Goal: Use online tool/utility

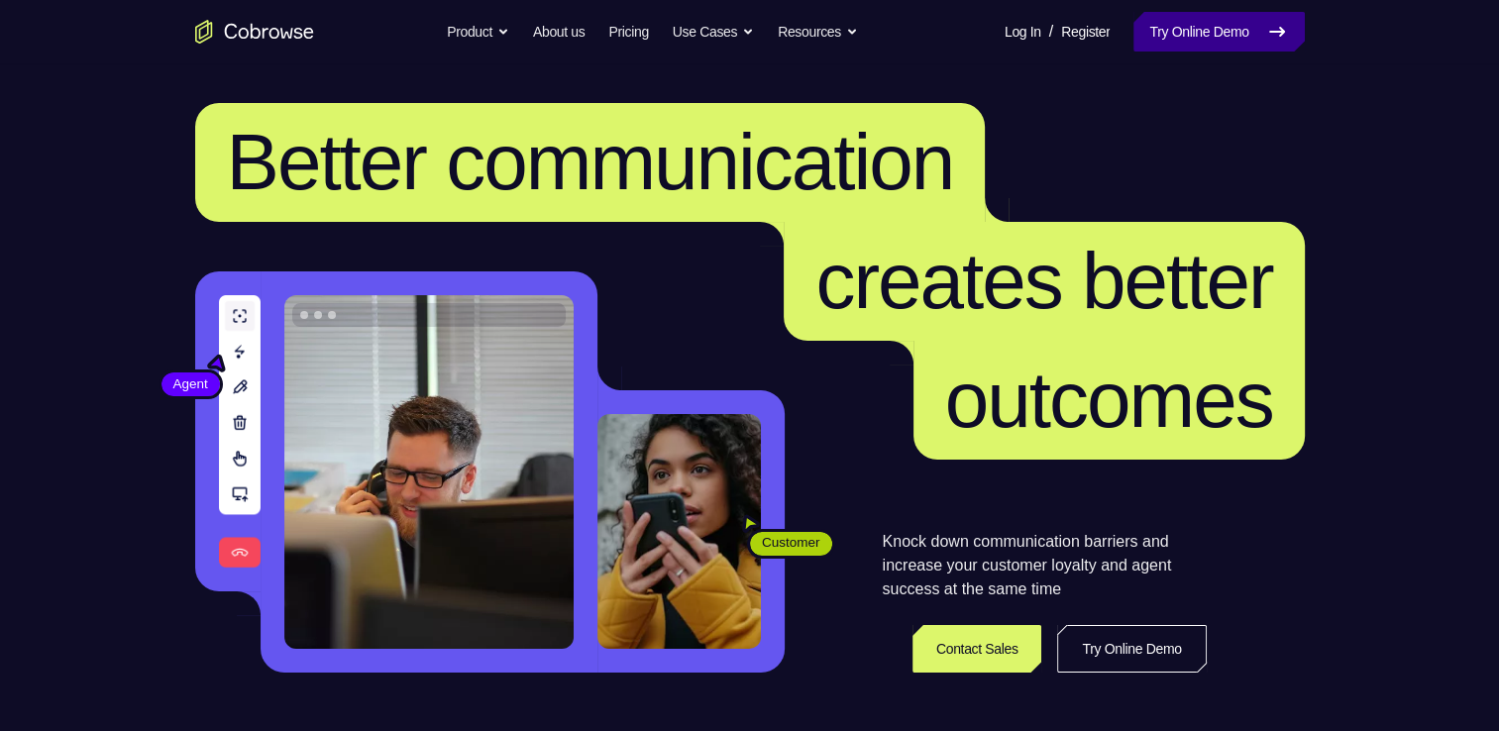
click at [1247, 24] on link "Try Online Demo" at bounding box center [1219, 32] width 170 height 40
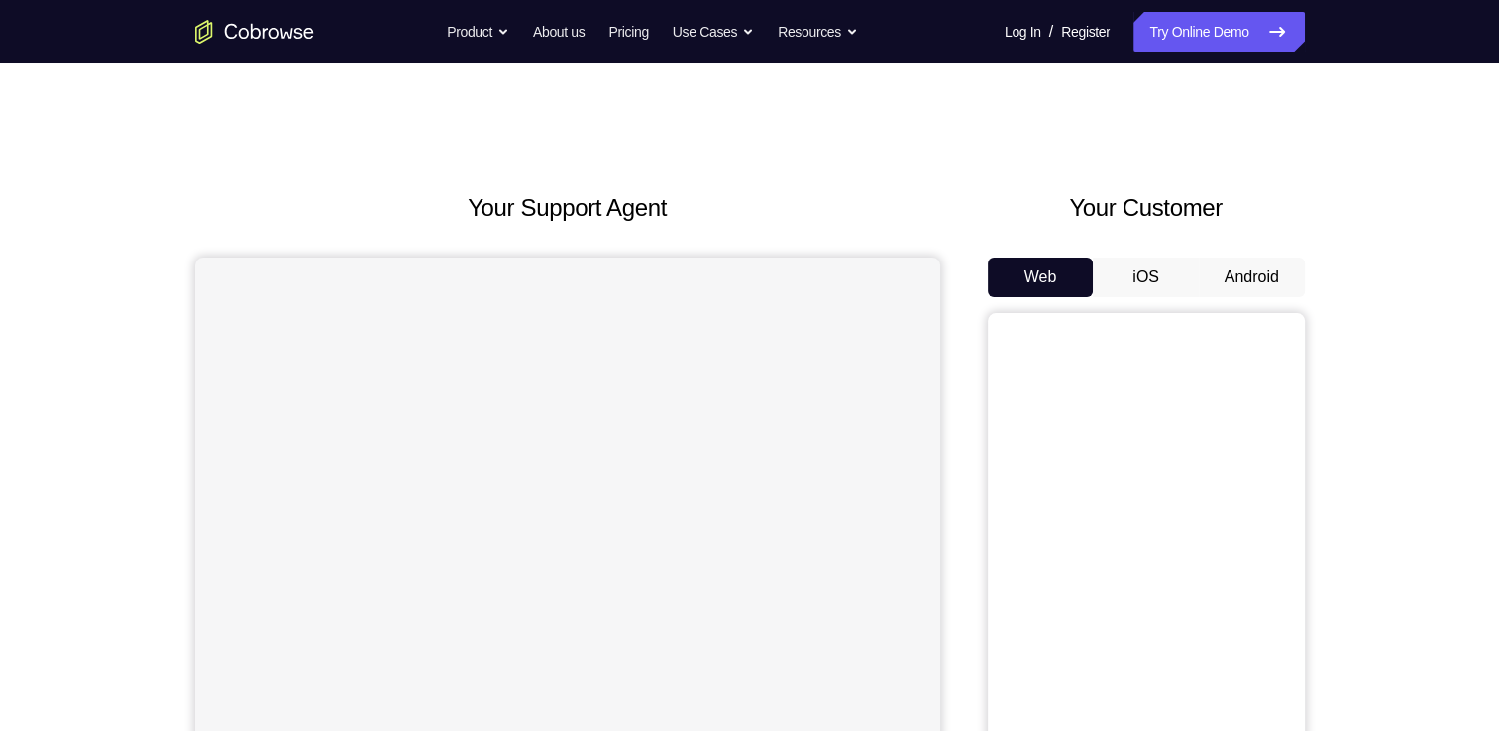
click at [1225, 281] on button "Android" at bounding box center [1252, 278] width 106 height 40
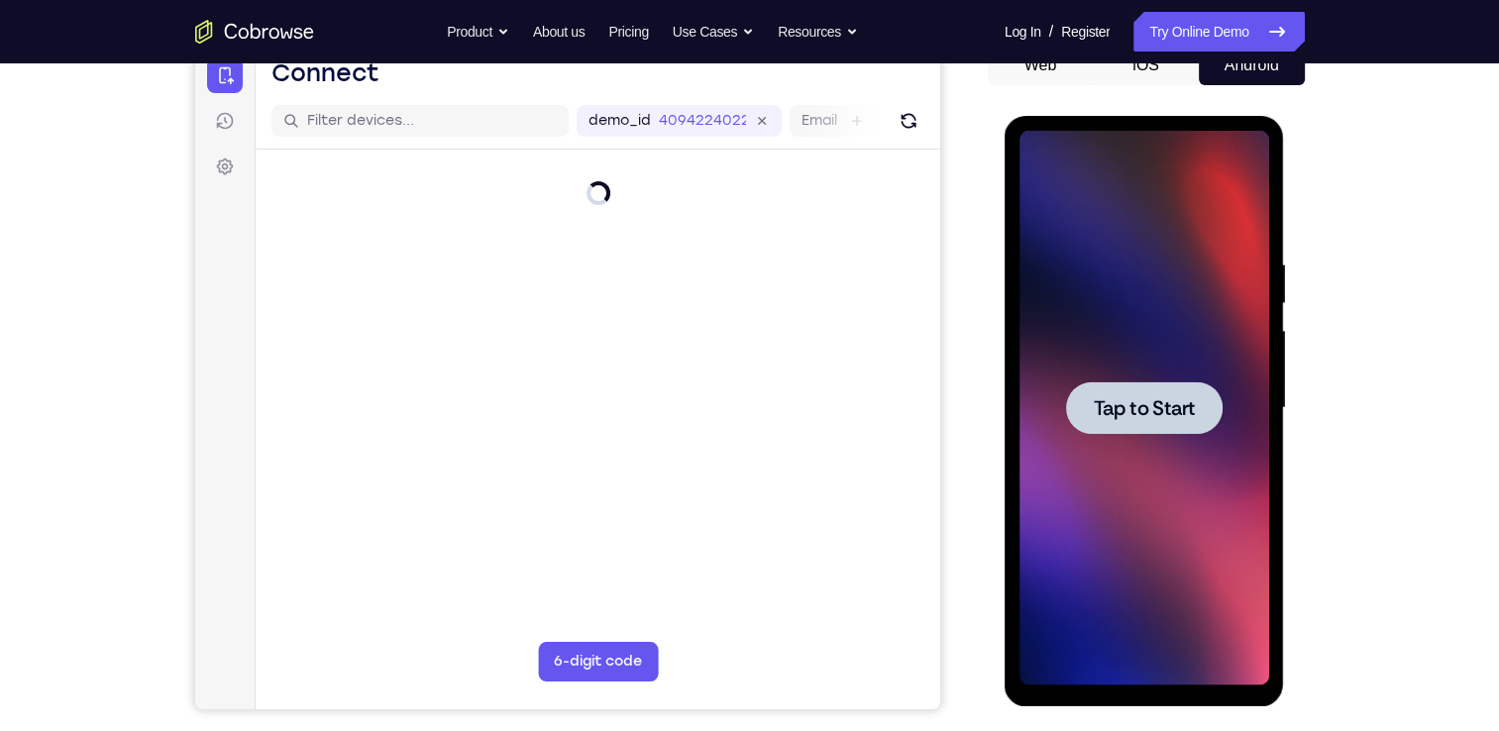
click at [1185, 418] on span "Tap to Start" at bounding box center [1144, 408] width 101 height 20
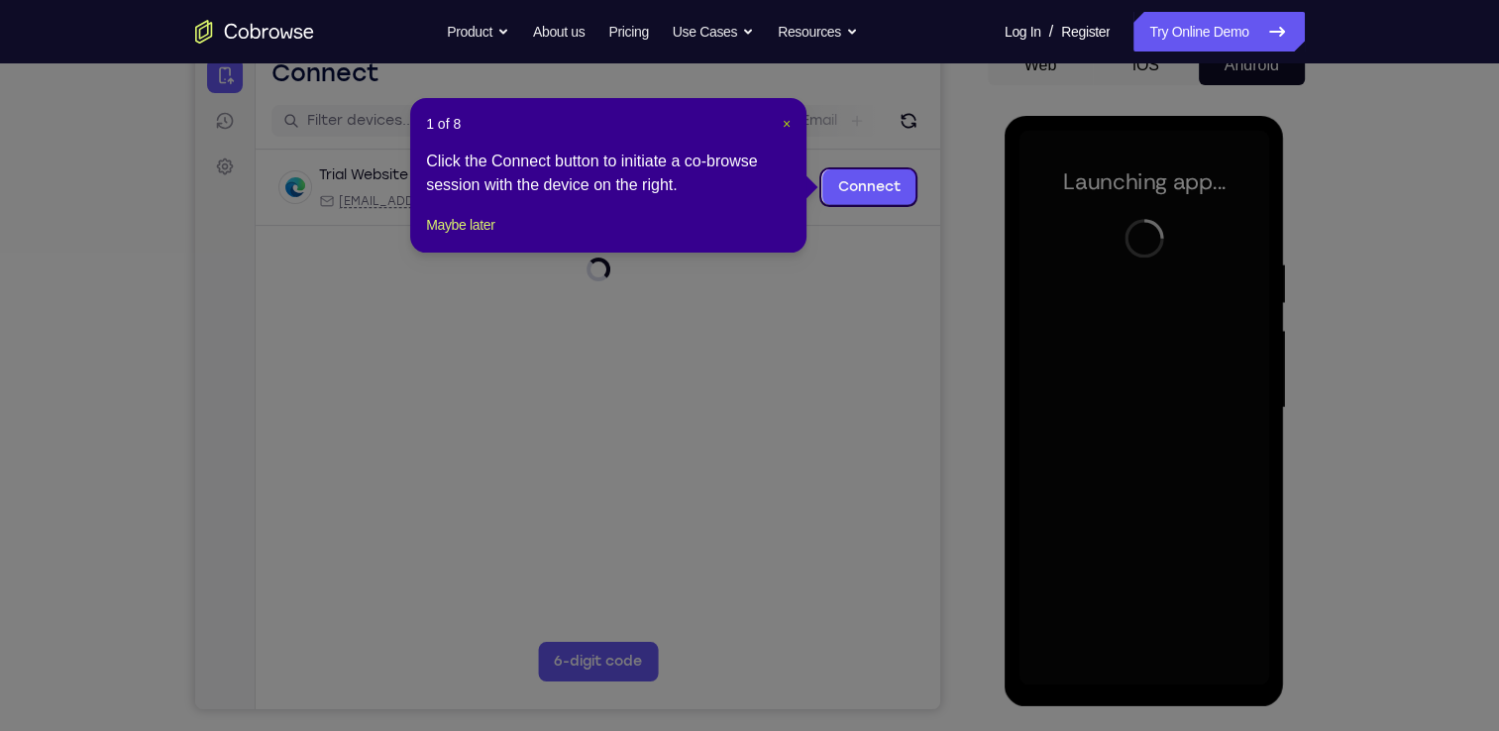
click at [784, 129] on span "×" at bounding box center [787, 124] width 8 height 16
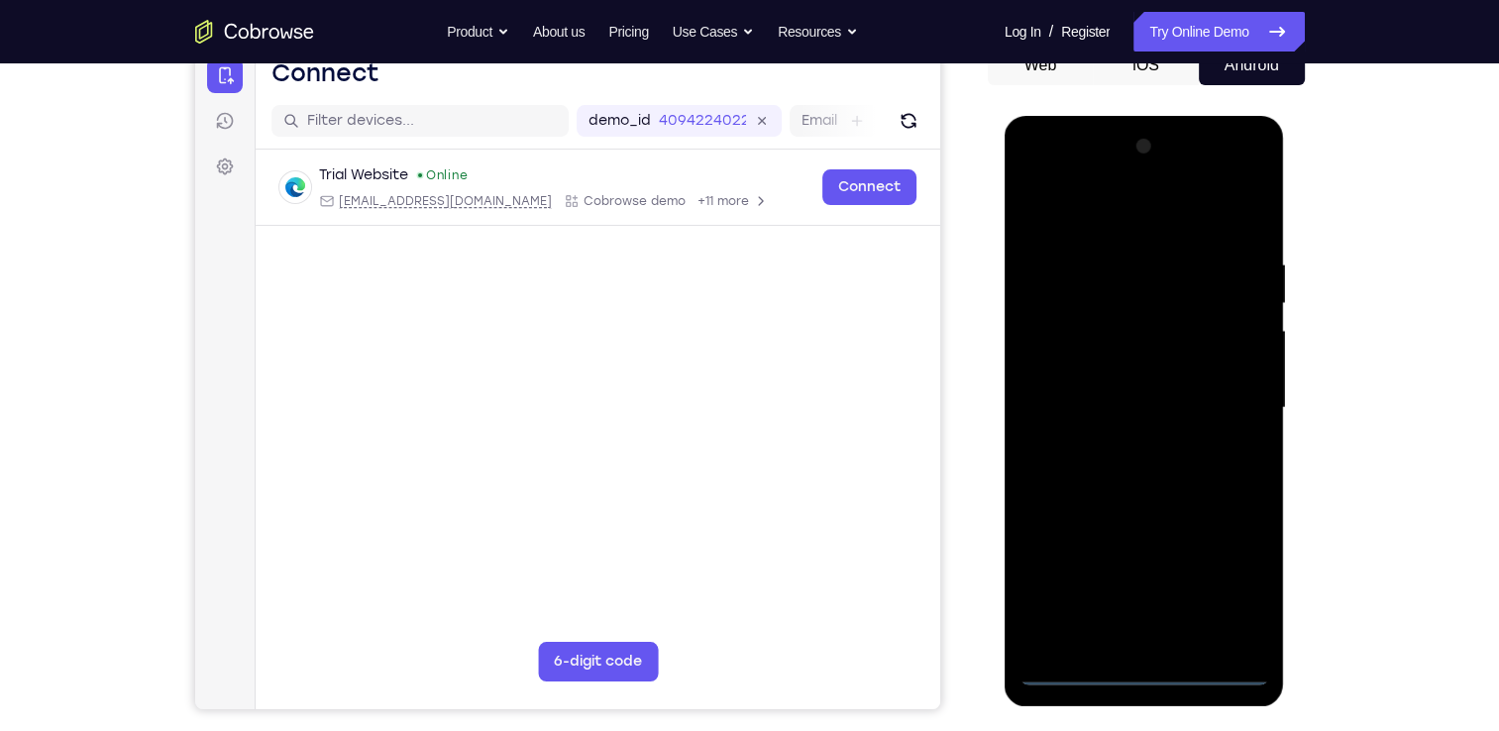
click at [1130, 665] on div at bounding box center [1145, 408] width 250 height 555
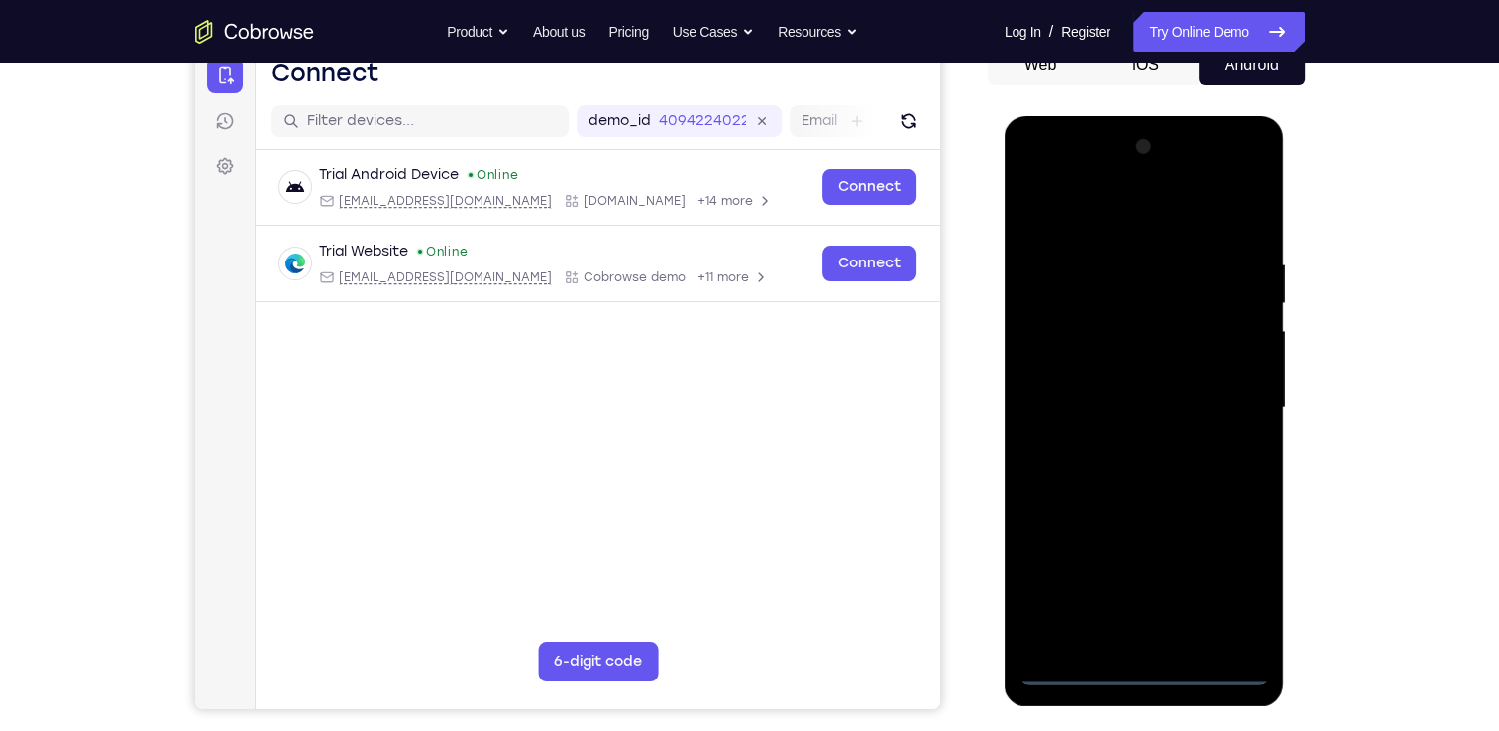
click at [1229, 599] on div at bounding box center [1145, 408] width 250 height 555
click at [1106, 221] on div at bounding box center [1145, 408] width 250 height 555
click at [1213, 400] on div at bounding box center [1145, 408] width 250 height 555
click at [1119, 641] on div at bounding box center [1145, 408] width 250 height 555
click at [1142, 508] on div at bounding box center [1145, 408] width 250 height 555
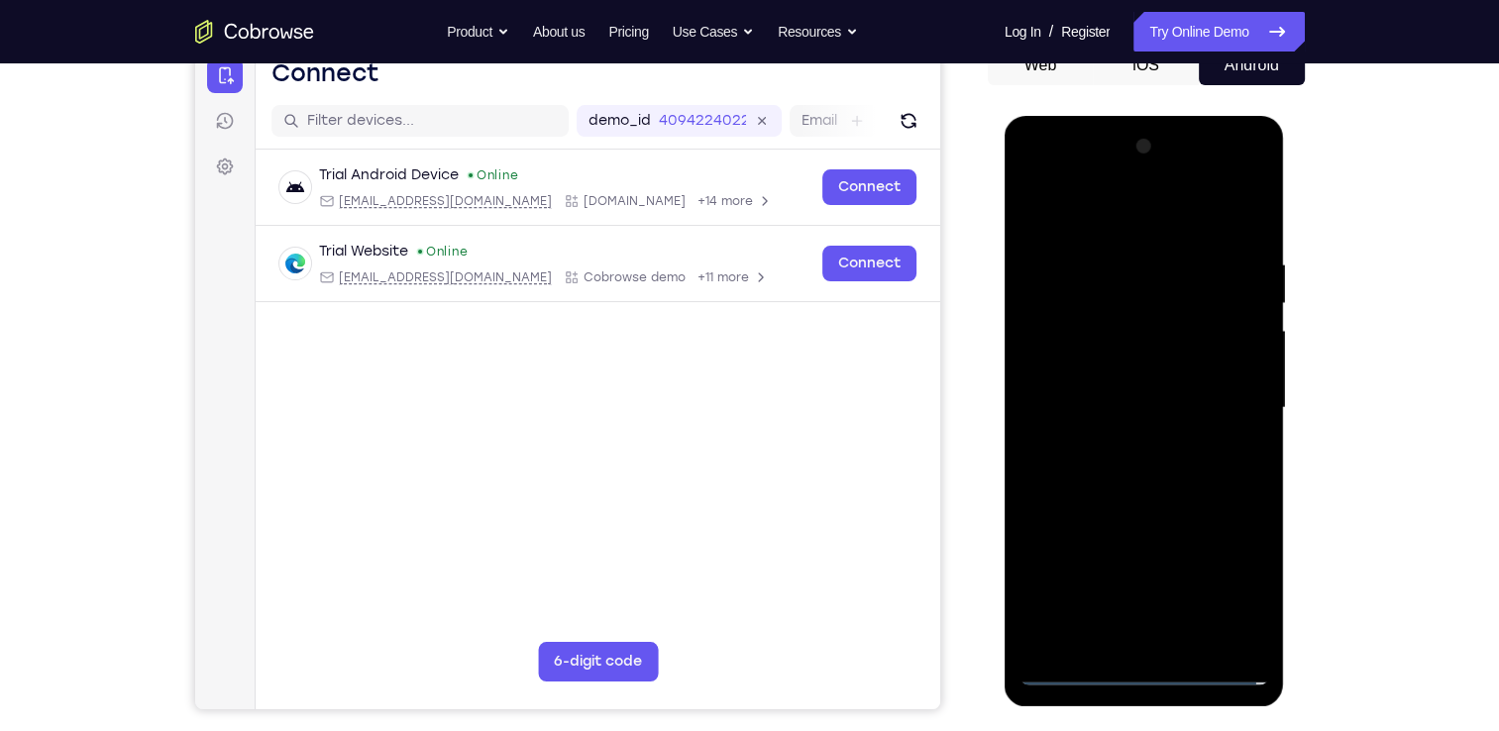
click at [1106, 326] on div at bounding box center [1145, 408] width 250 height 555
click at [1121, 360] on div at bounding box center [1145, 408] width 250 height 555
click at [1249, 238] on div at bounding box center [1145, 408] width 250 height 555
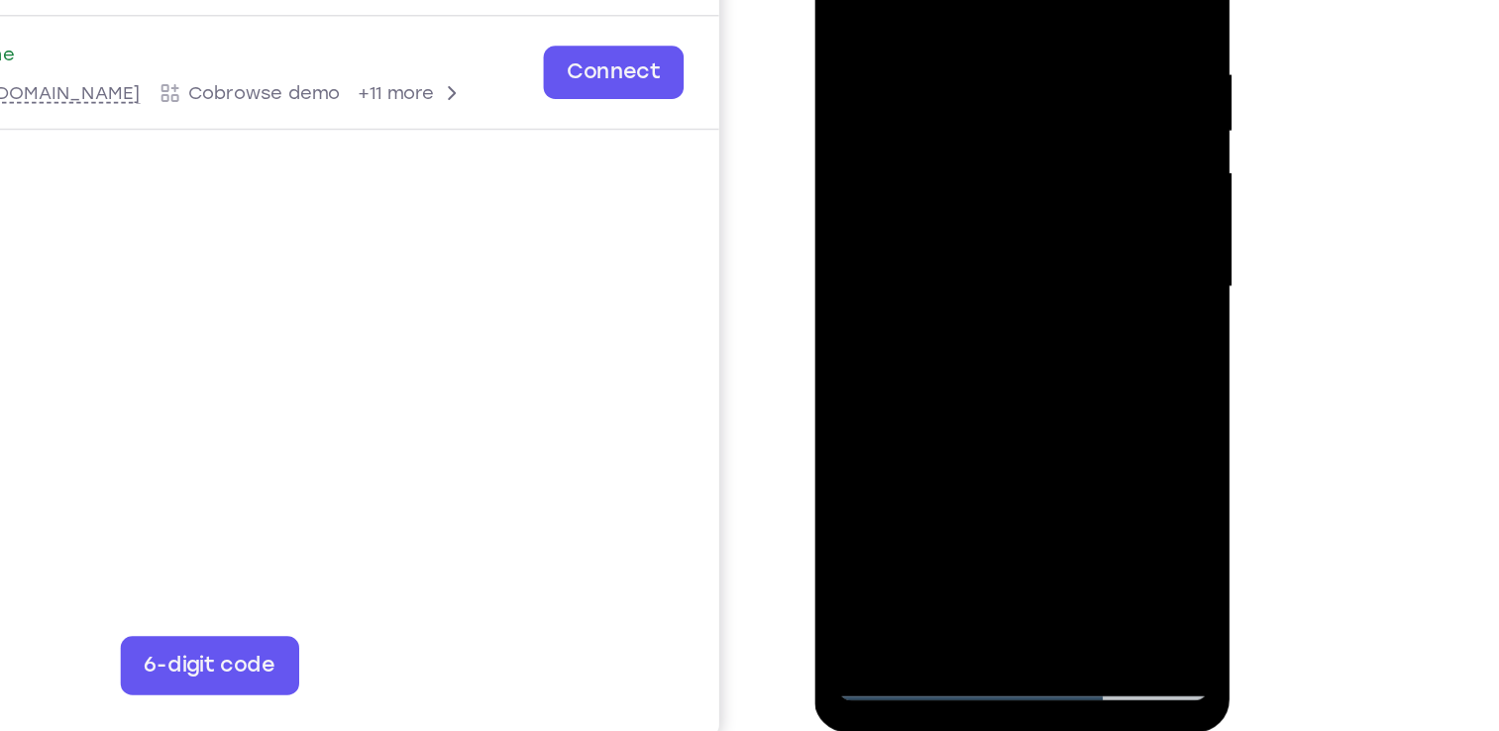
scroll to position [212, 0]
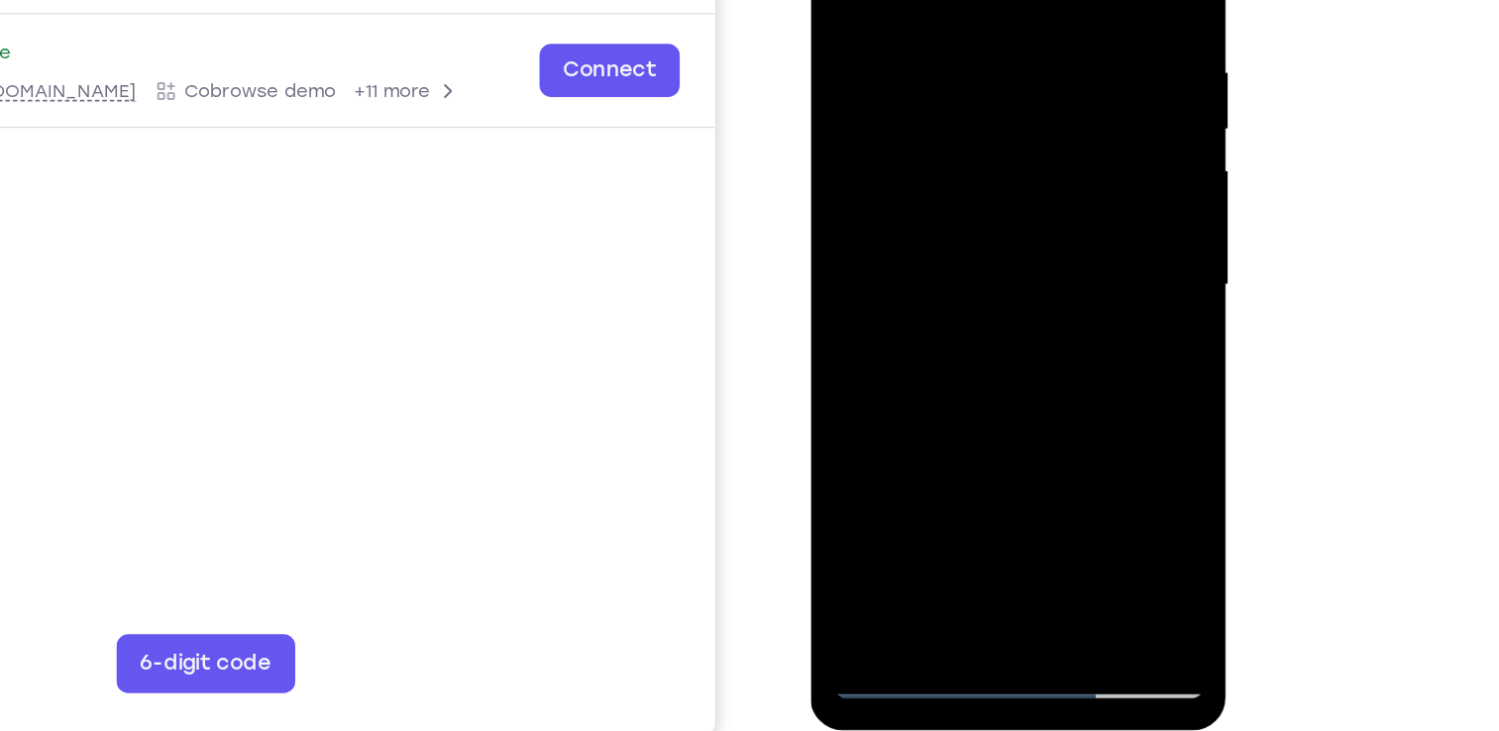
click at [998, 377] on div at bounding box center [951, 142] width 250 height 555
click at [941, 248] on div at bounding box center [951, 142] width 250 height 555
click at [935, 95] on div at bounding box center [951, 142] width 250 height 555
click at [1047, 335] on div at bounding box center [951, 142] width 250 height 555
click at [1054, 186] on div at bounding box center [951, 142] width 250 height 555
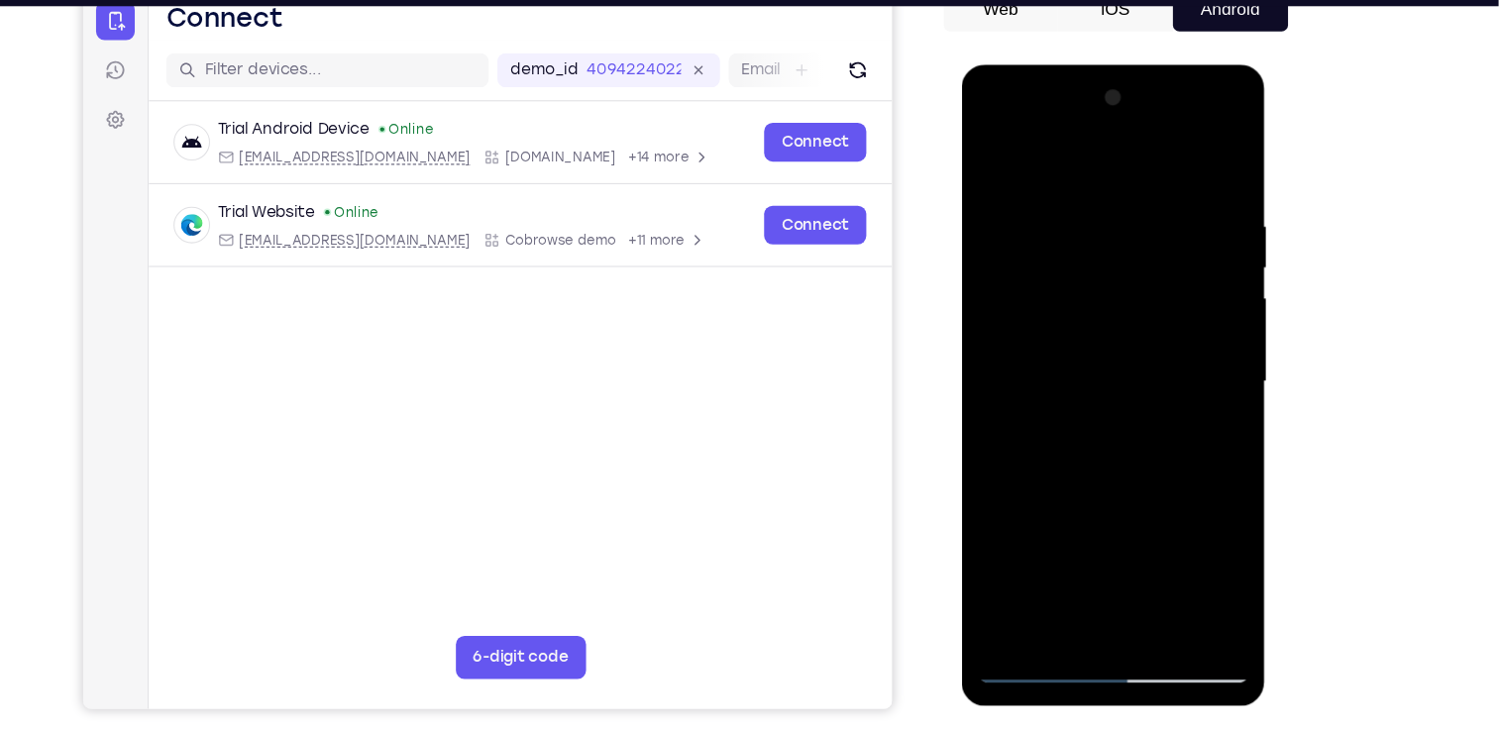
scroll to position [210, 0]
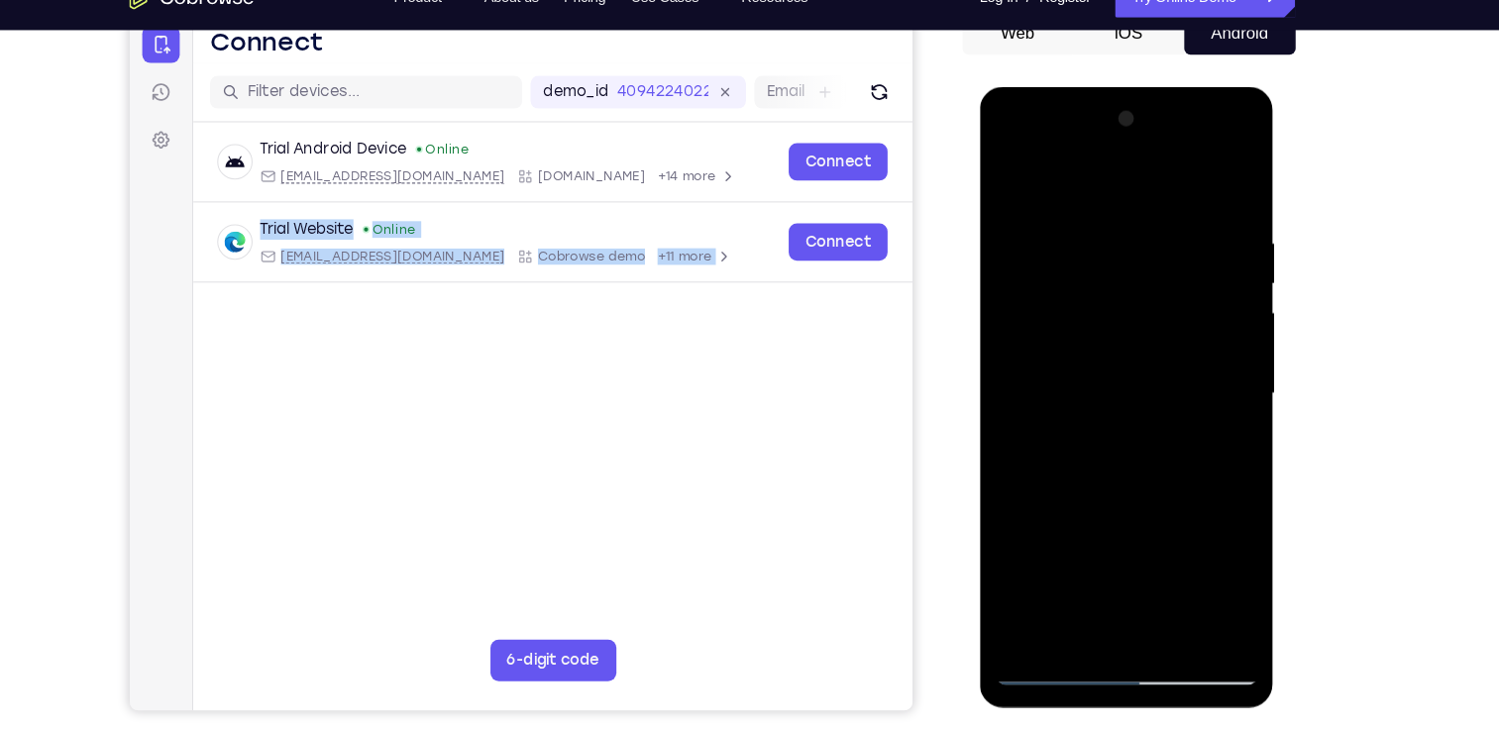
drag, startPoint x: 1110, startPoint y: 427, endPoint x: 983, endPoint y: 182, distance: 275.7
click at [873, 182] on html "Skip to main content Connect Sessions Settings Open main menu Connect demo_id 4…" at bounding box center [500, 345] width 745 height 664
drag, startPoint x: 1834, startPoint y: 257, endPoint x: 1015, endPoint y: 187, distance: 822.5
click at [1015, 187] on div at bounding box center [1119, 379] width 250 height 555
click at [1162, 322] on div at bounding box center [1119, 379] width 250 height 555
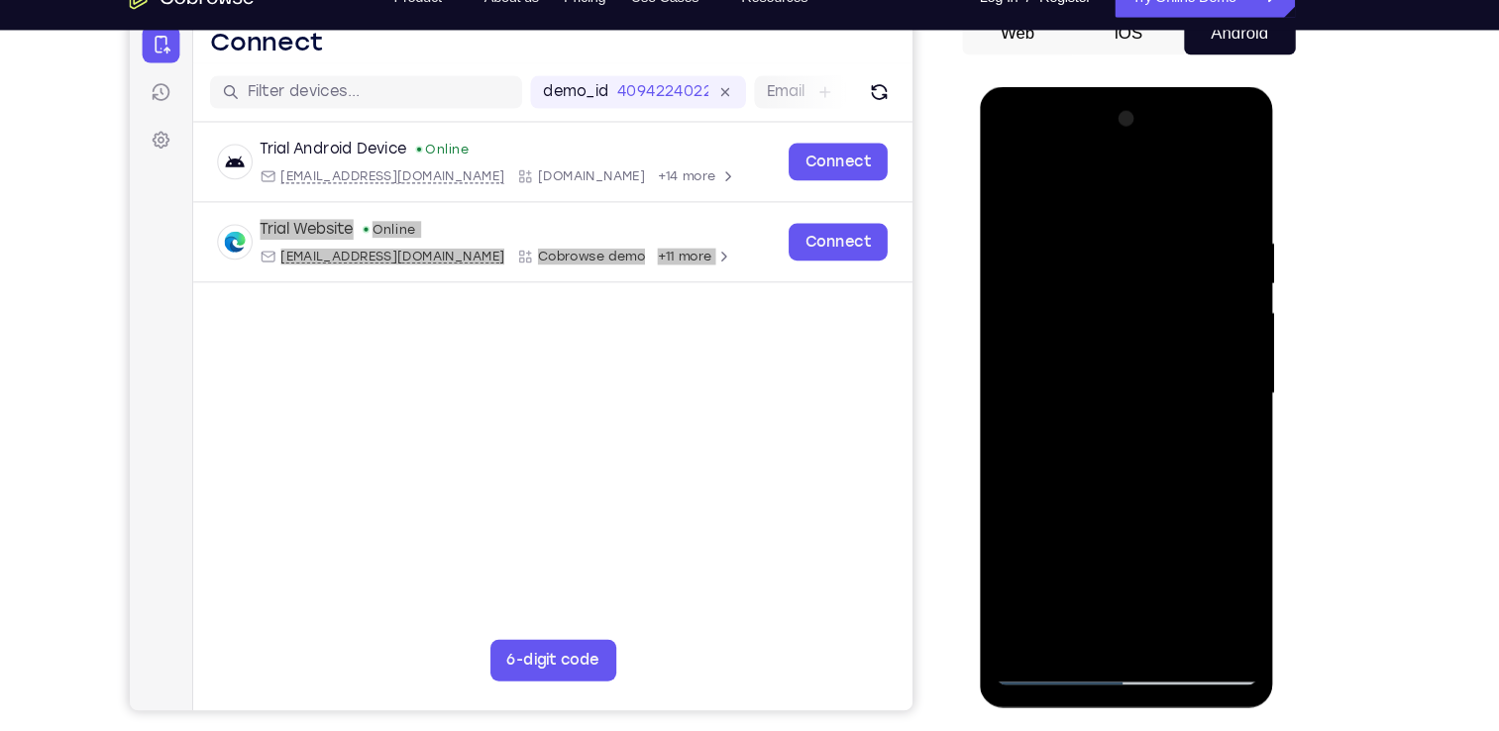
drag, startPoint x: 1175, startPoint y: 280, endPoint x: 1163, endPoint y: 384, distance: 103.8
click at [1163, 384] on div at bounding box center [1119, 379] width 250 height 555
drag, startPoint x: 1163, startPoint y: 384, endPoint x: 1157, endPoint y: 238, distance: 145.8
click at [1157, 238] on div at bounding box center [1119, 379] width 250 height 555
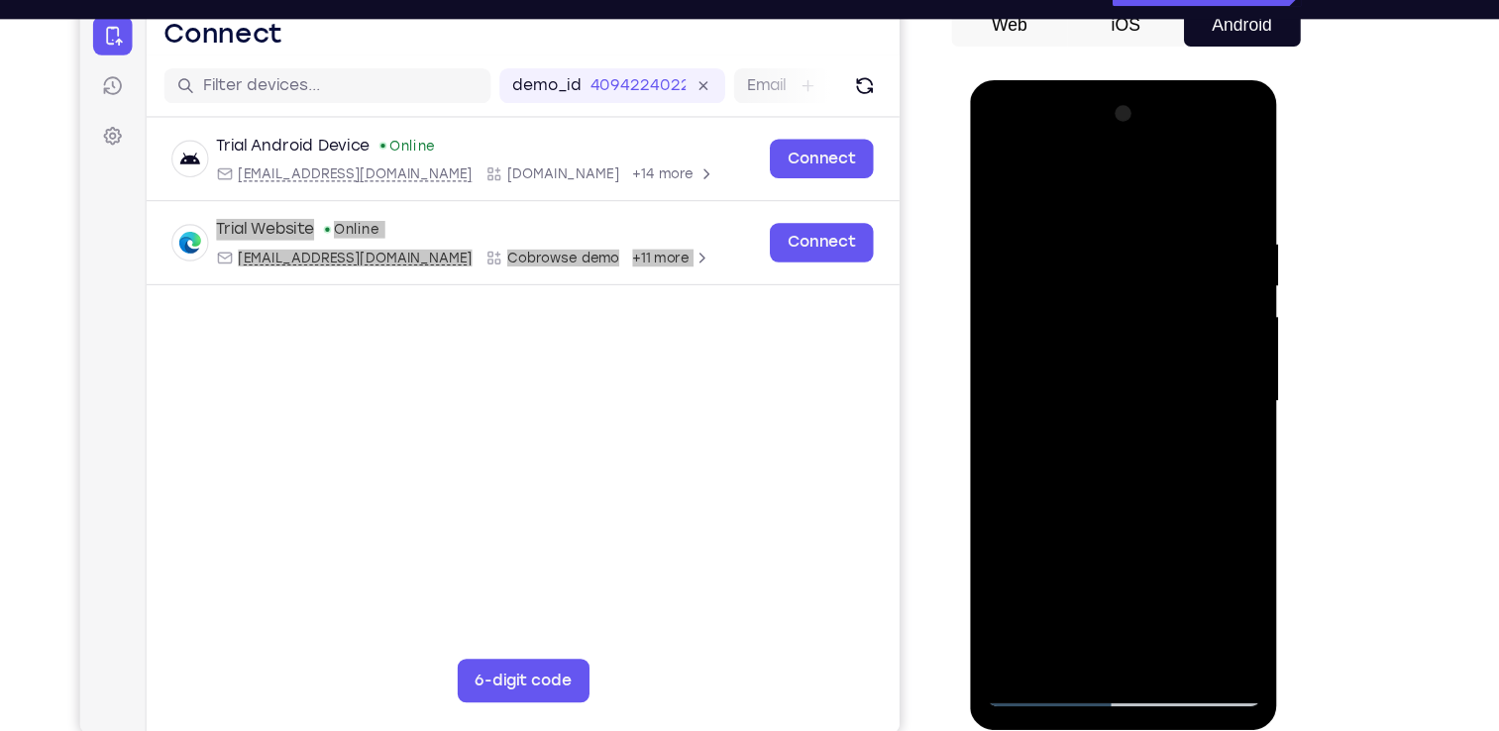
click at [1005, 177] on div at bounding box center [1110, 371] width 250 height 555
drag, startPoint x: 1100, startPoint y: 379, endPoint x: 1108, endPoint y: 256, distance: 123.1
click at [1108, 256] on div at bounding box center [1110, 371] width 250 height 555
drag, startPoint x: 1098, startPoint y: 337, endPoint x: 1088, endPoint y: 386, distance: 49.6
click at [1088, 386] on div at bounding box center [1110, 371] width 250 height 555
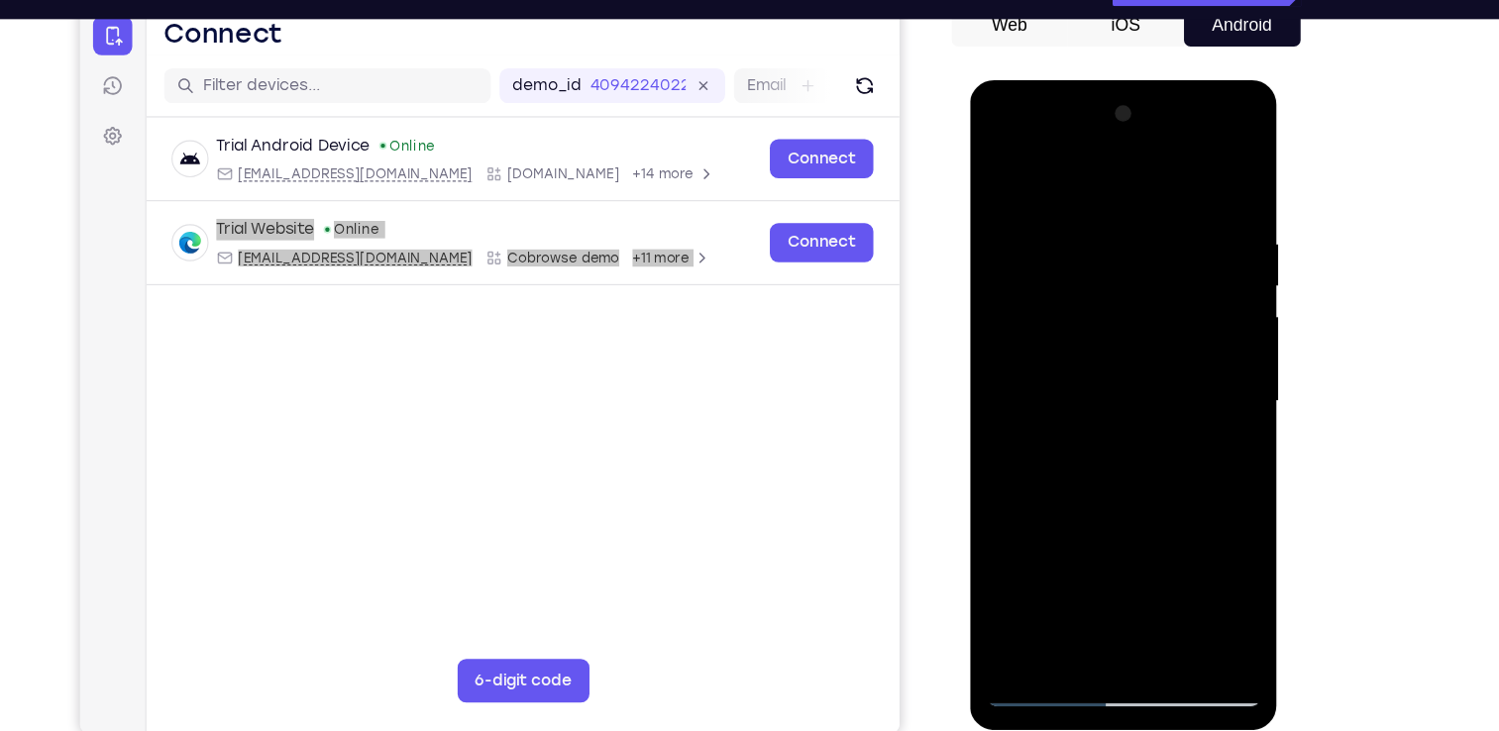
drag, startPoint x: 1088, startPoint y: 386, endPoint x: 1076, endPoint y: 659, distance: 273.8
click at [1076, 659] on div at bounding box center [1110, 374] width 280 height 591
click at [1089, 268] on div at bounding box center [1110, 371] width 250 height 555
click at [1148, 339] on div at bounding box center [1110, 371] width 250 height 555
click at [1163, 326] on div at bounding box center [1110, 371] width 250 height 555
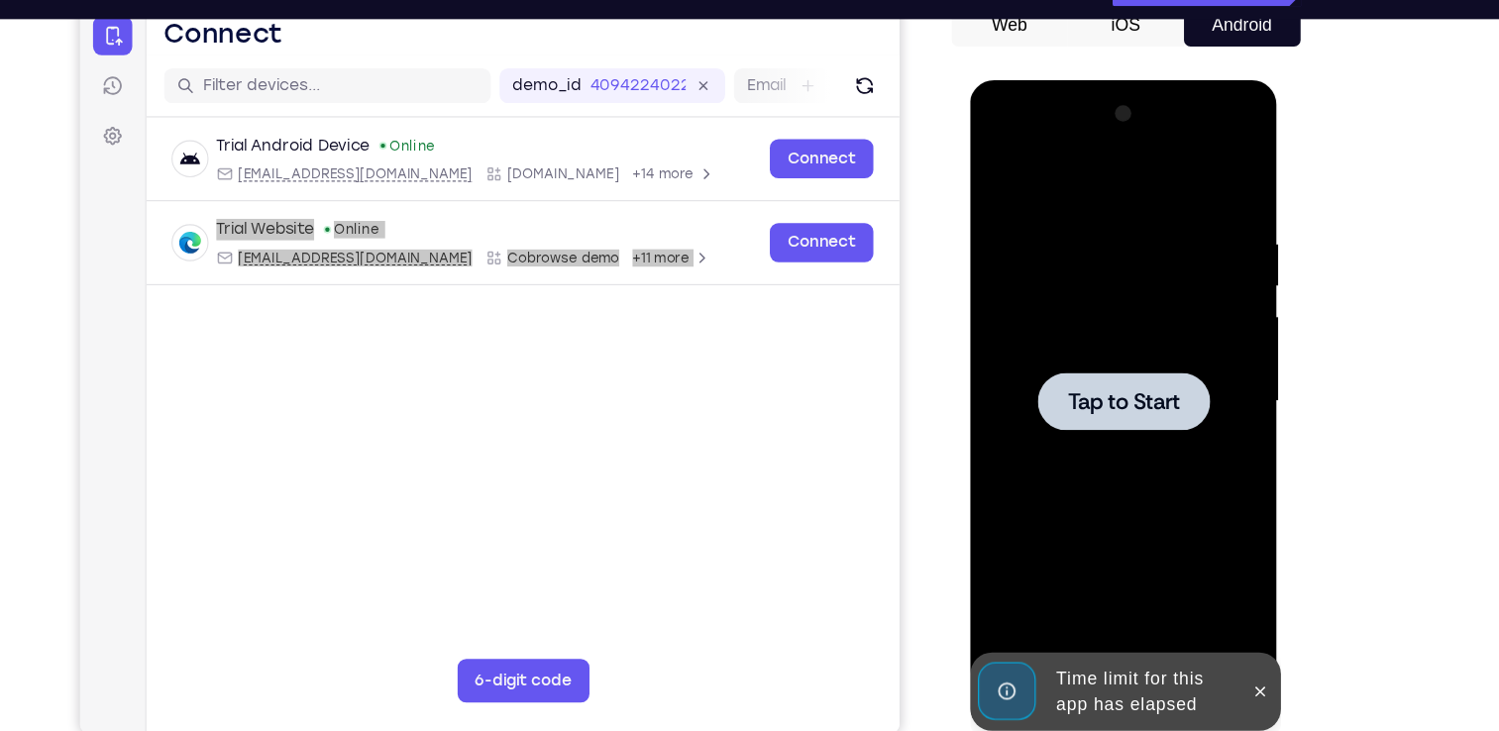
click at [1115, 388] on div at bounding box center [1110, 371] width 157 height 53
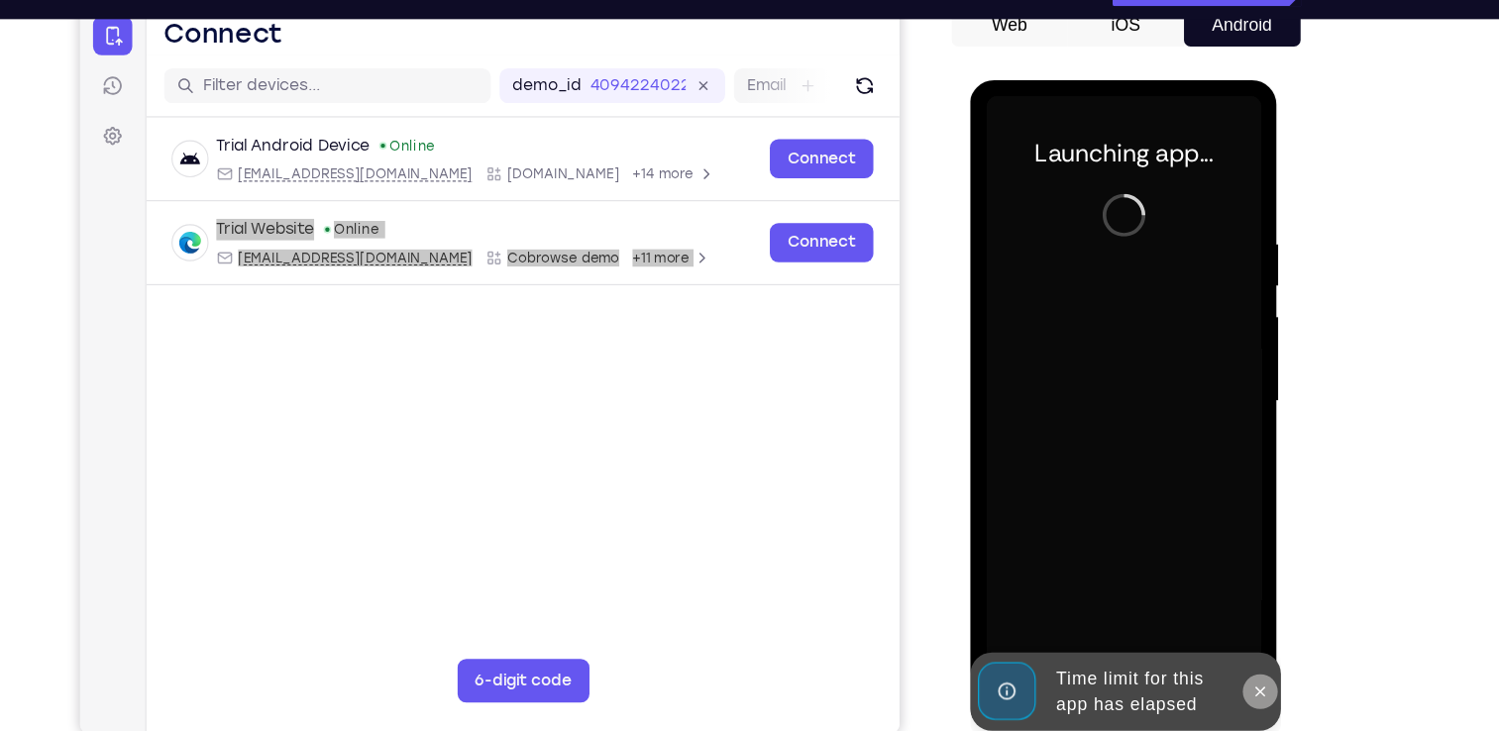
click at [1238, 635] on icon at bounding box center [1234, 635] width 16 height 16
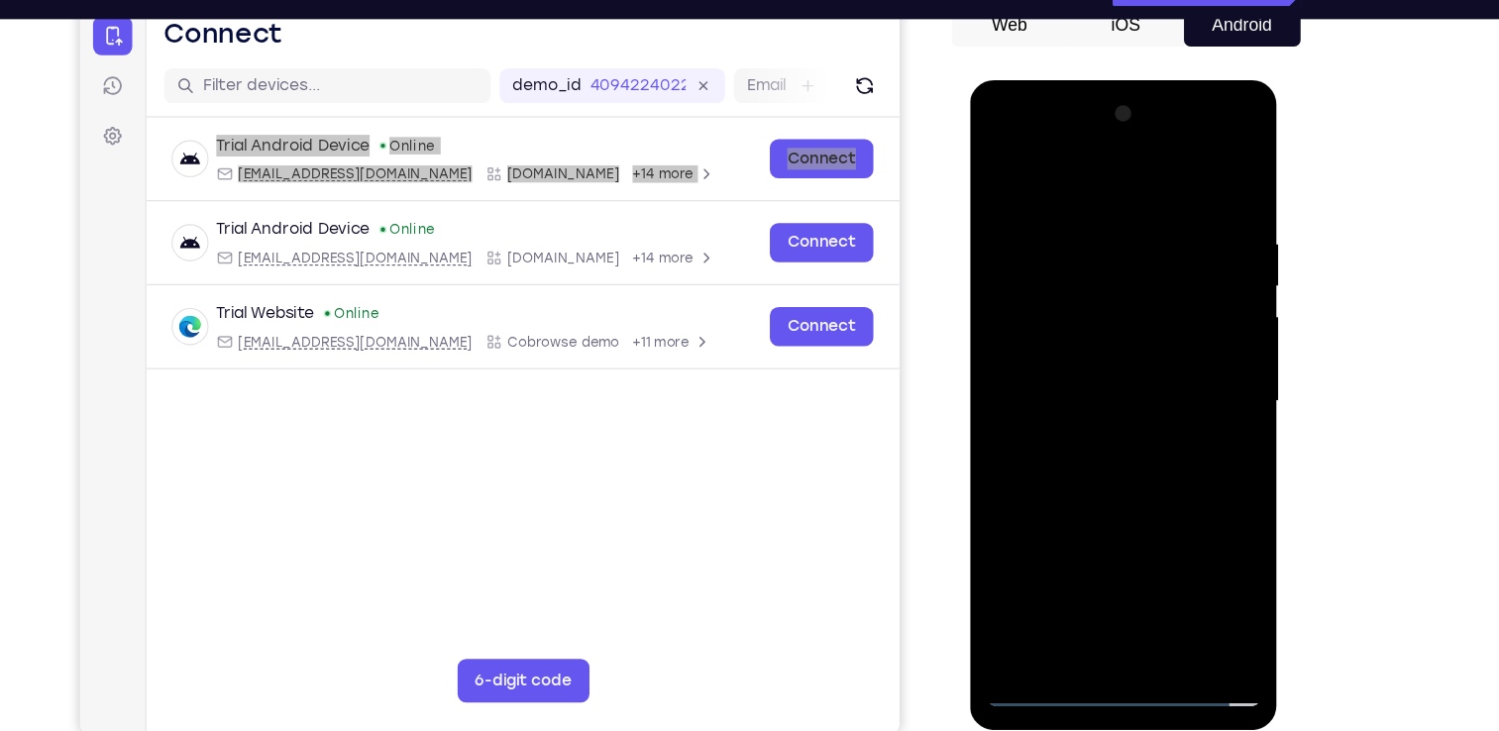
click at [1056, 629] on div at bounding box center [1110, 371] width 250 height 555
click at [1035, 632] on div at bounding box center [1110, 371] width 250 height 555
click at [1045, 641] on div at bounding box center [1110, 371] width 250 height 555
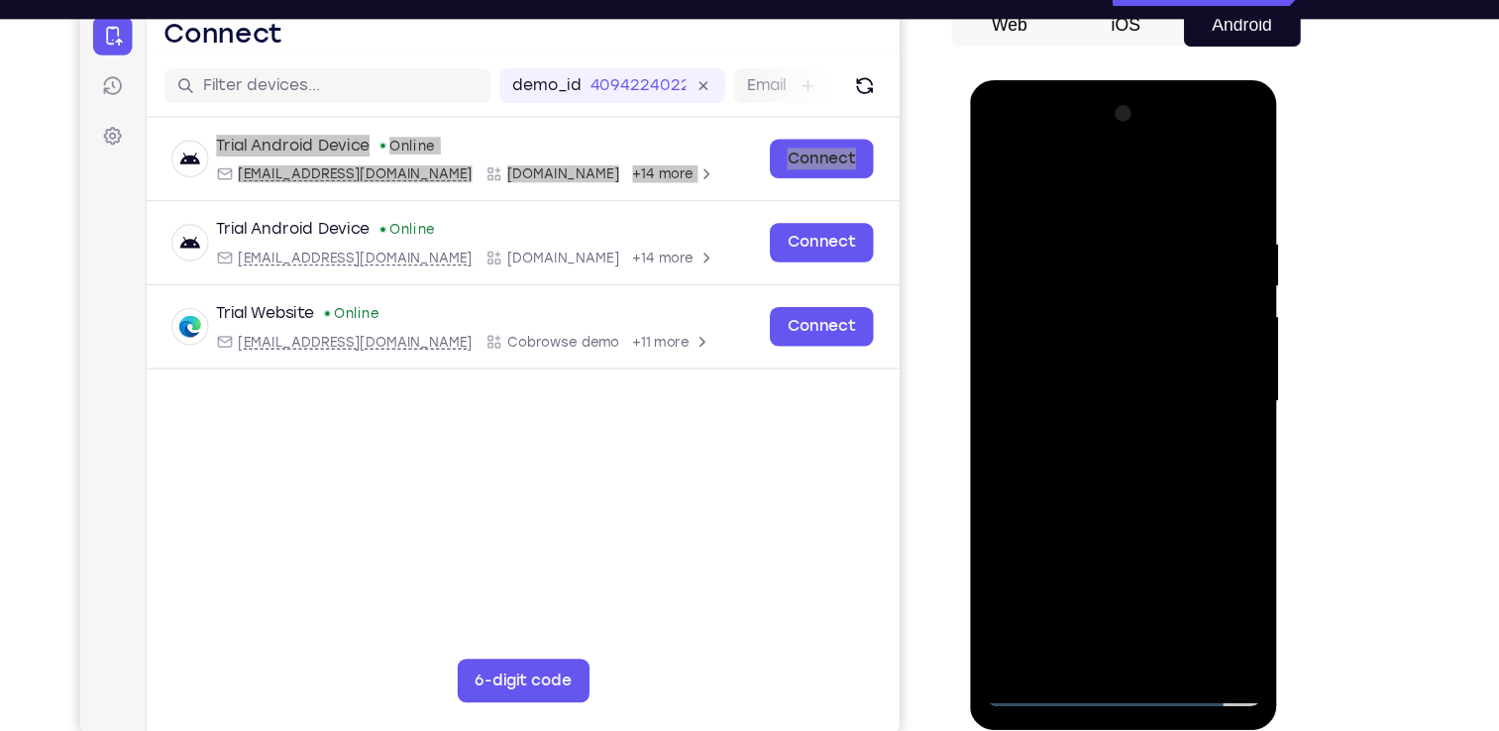
click at [1191, 554] on div at bounding box center [1110, 371] width 250 height 555
click at [1103, 189] on div at bounding box center [1110, 371] width 250 height 555
click at [1190, 368] on div at bounding box center [1110, 371] width 250 height 555
click at [1156, 355] on div at bounding box center [1110, 371] width 250 height 555
click at [1092, 409] on div at bounding box center [1110, 371] width 250 height 555
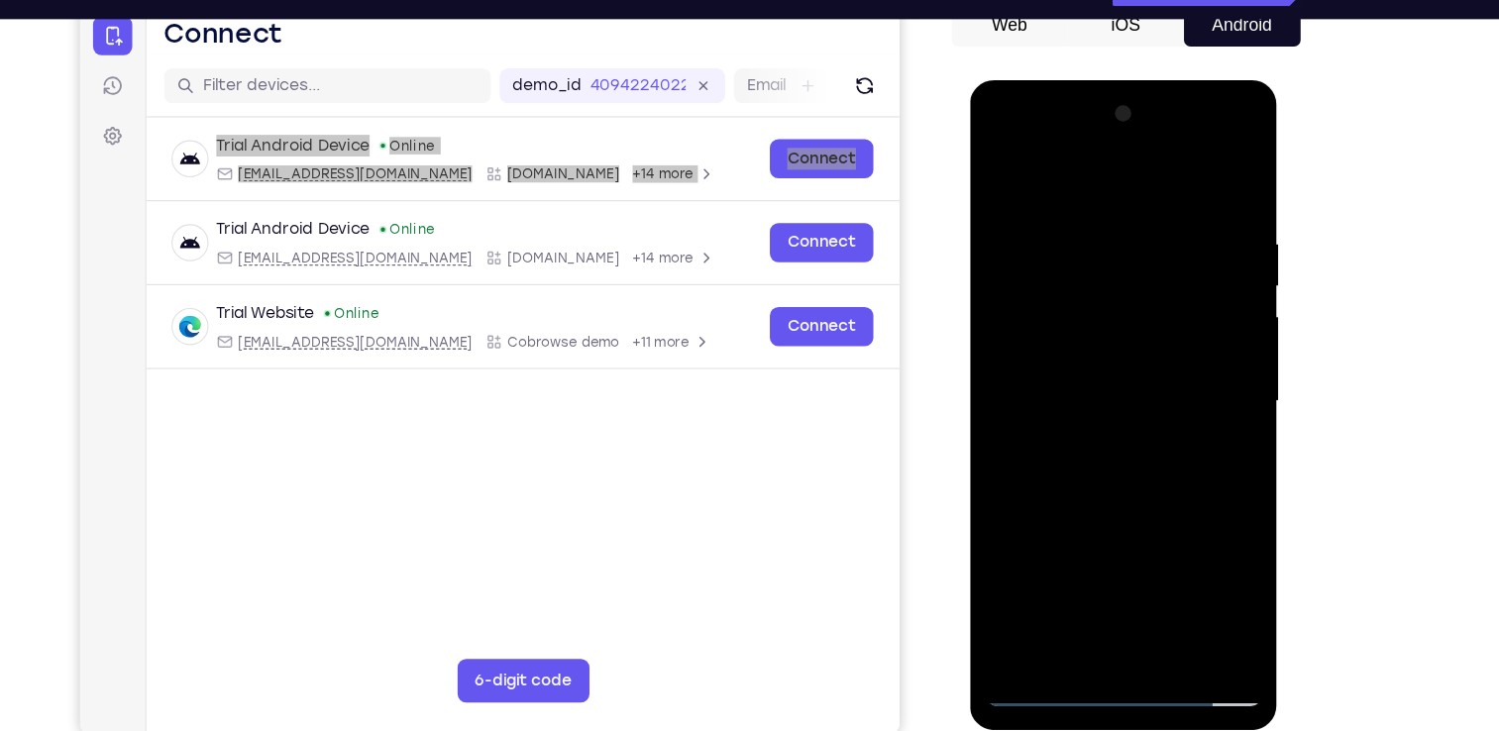
click at [1108, 464] on div at bounding box center [1110, 371] width 250 height 555
click at [1090, 269] on div at bounding box center [1110, 371] width 250 height 555
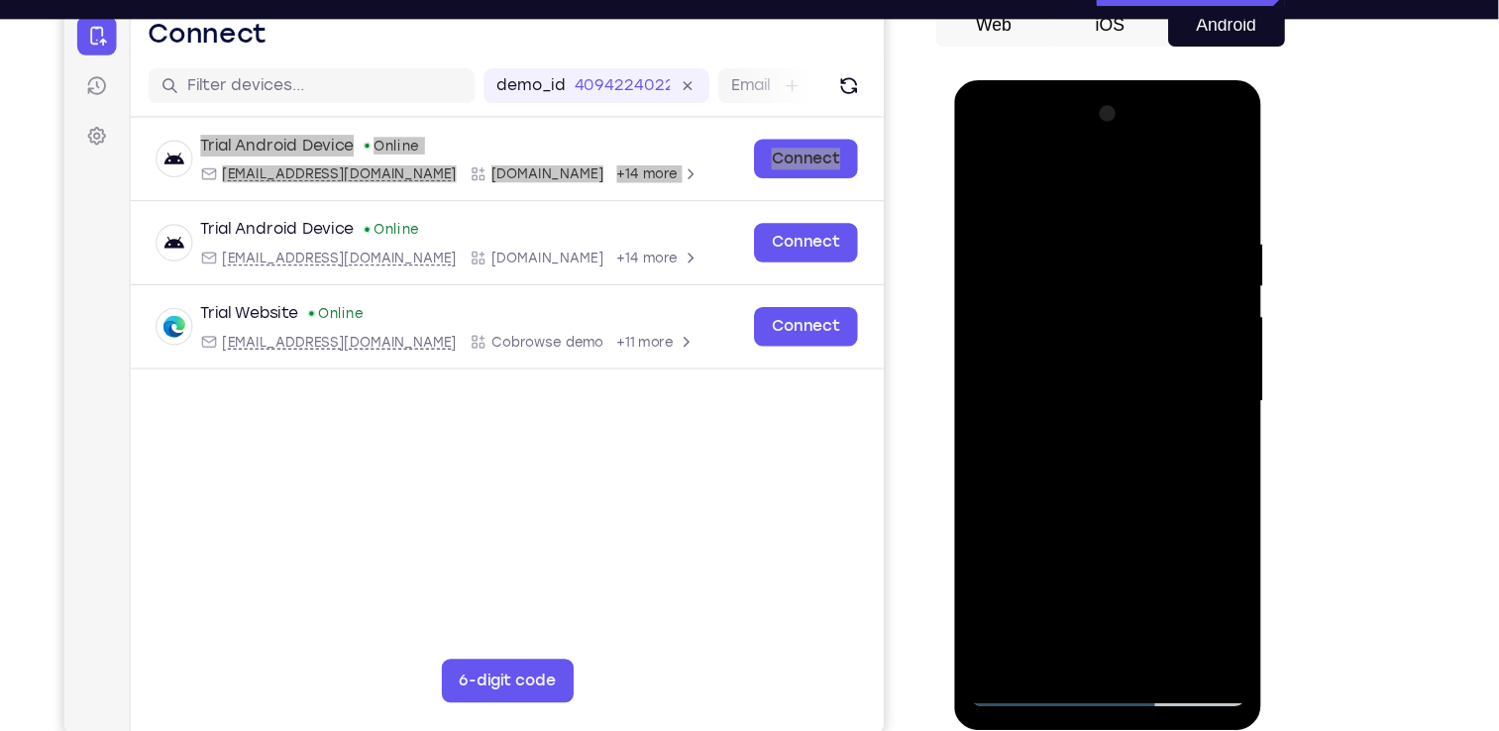
click at [1094, 432] on div at bounding box center [1094, 371] width 250 height 555
click at [1007, 278] on div at bounding box center [1094, 371] width 250 height 555
click at [1021, 276] on div at bounding box center [1094, 371] width 250 height 555
click at [1107, 428] on div at bounding box center [1094, 371] width 250 height 555
click at [1137, 602] on div at bounding box center [1094, 371] width 250 height 555
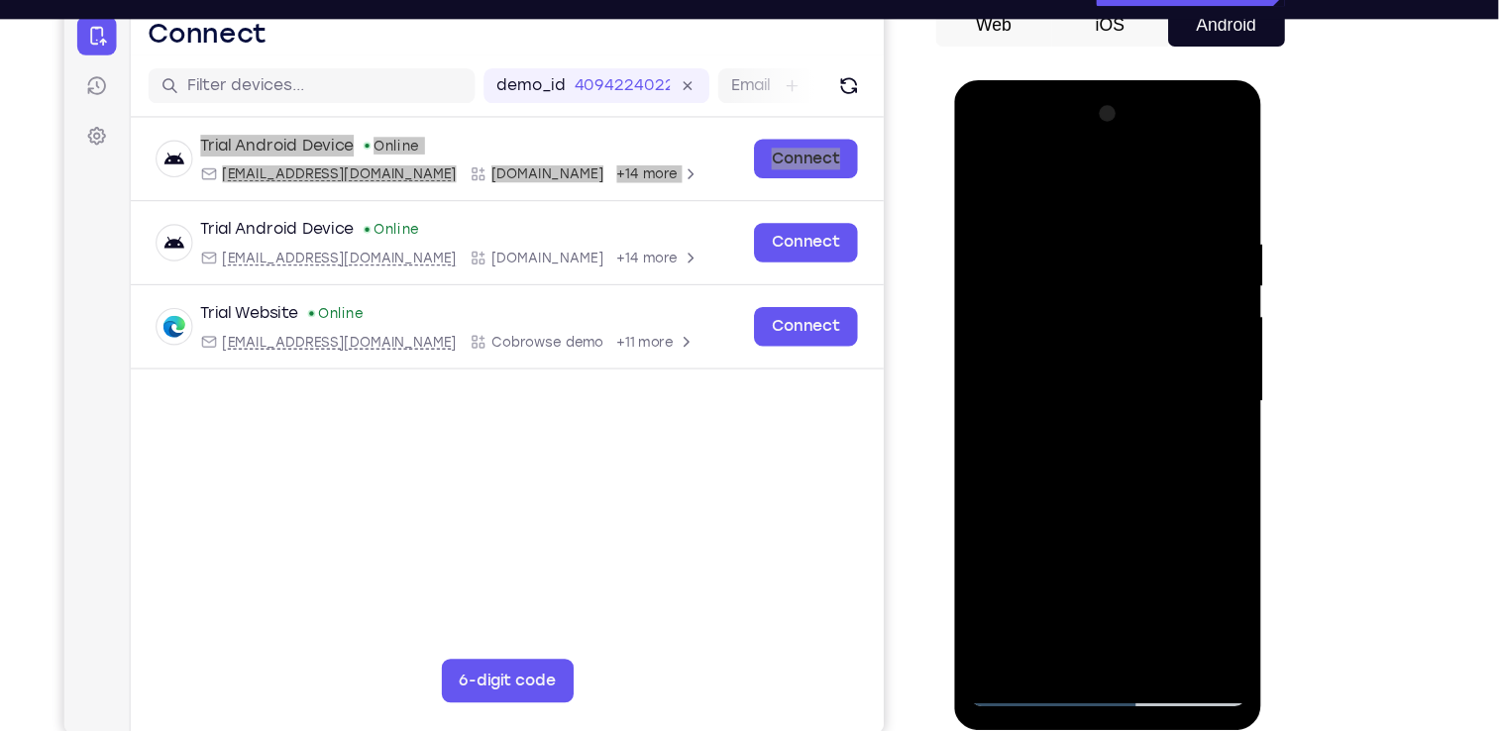
click at [1092, 489] on div at bounding box center [1094, 371] width 250 height 555
click at [1093, 489] on div at bounding box center [1094, 371] width 250 height 555
click at [1024, 635] on div at bounding box center [1094, 371] width 250 height 555
click at [1059, 313] on div at bounding box center [1094, 371] width 250 height 555
click at [1195, 570] on div at bounding box center [1094, 371] width 250 height 555
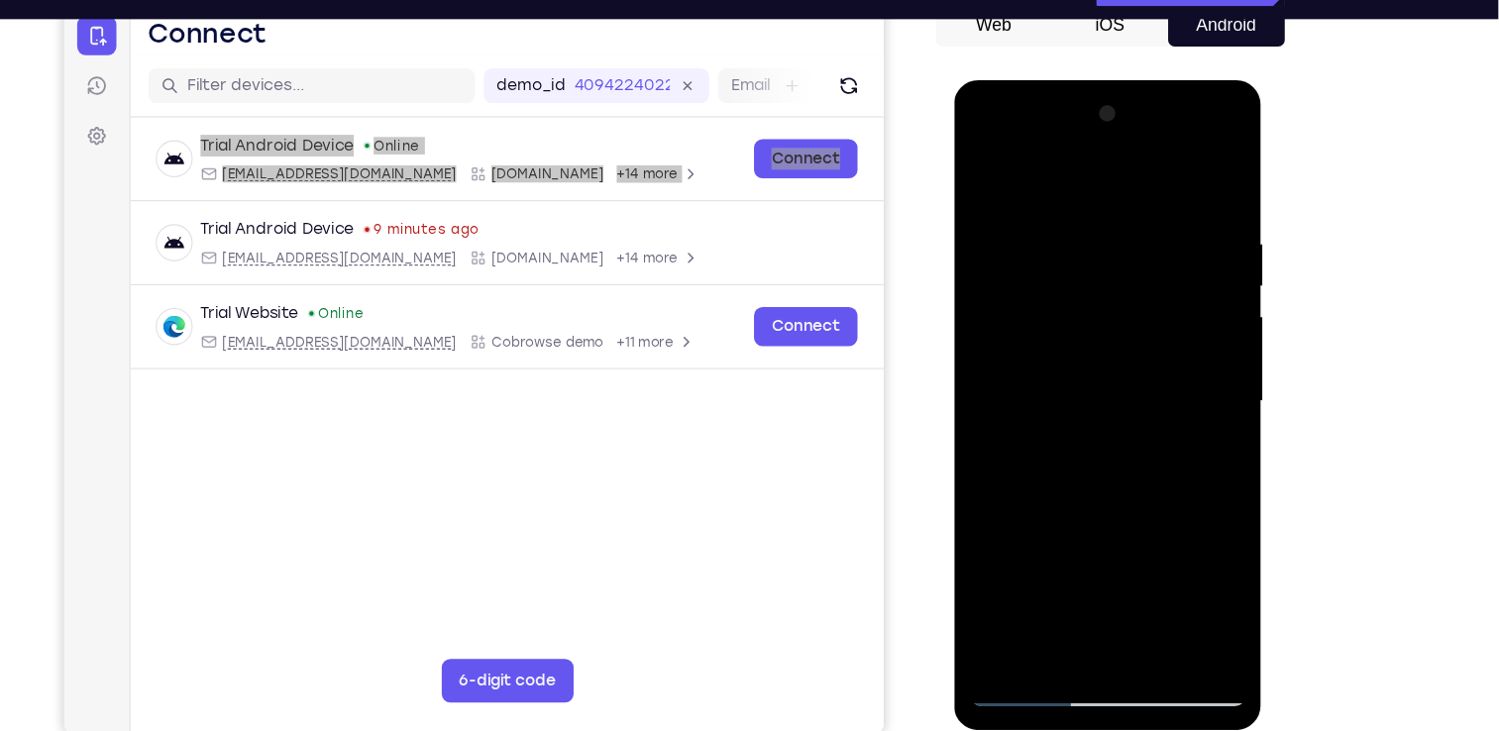
click at [1183, 429] on div at bounding box center [1094, 371] width 250 height 555
click at [987, 178] on div at bounding box center [1094, 371] width 250 height 555
drag, startPoint x: 1103, startPoint y: 469, endPoint x: 1114, endPoint y: 338, distance: 131.3
click at [1114, 338] on div at bounding box center [1094, 371] width 250 height 555
drag, startPoint x: 1124, startPoint y: 368, endPoint x: 1121, endPoint y: 406, distance: 38.8
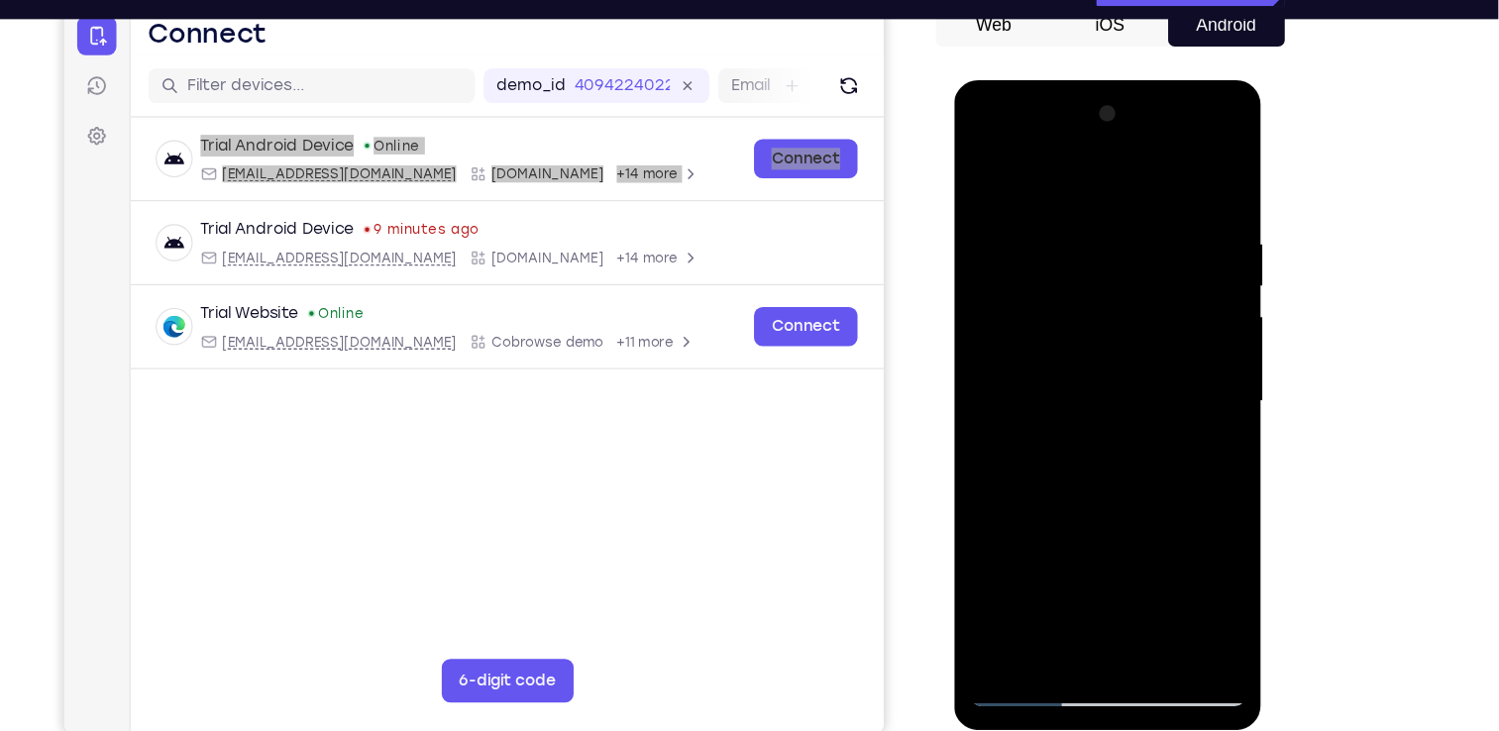
click at [1121, 406] on div at bounding box center [1094, 371] width 250 height 555
click at [1102, 472] on div at bounding box center [1094, 371] width 250 height 555
click at [978, 166] on div at bounding box center [1094, 371] width 250 height 555
click at [1054, 449] on div at bounding box center [1094, 371] width 250 height 555
click at [983, 163] on div at bounding box center [1094, 371] width 250 height 555
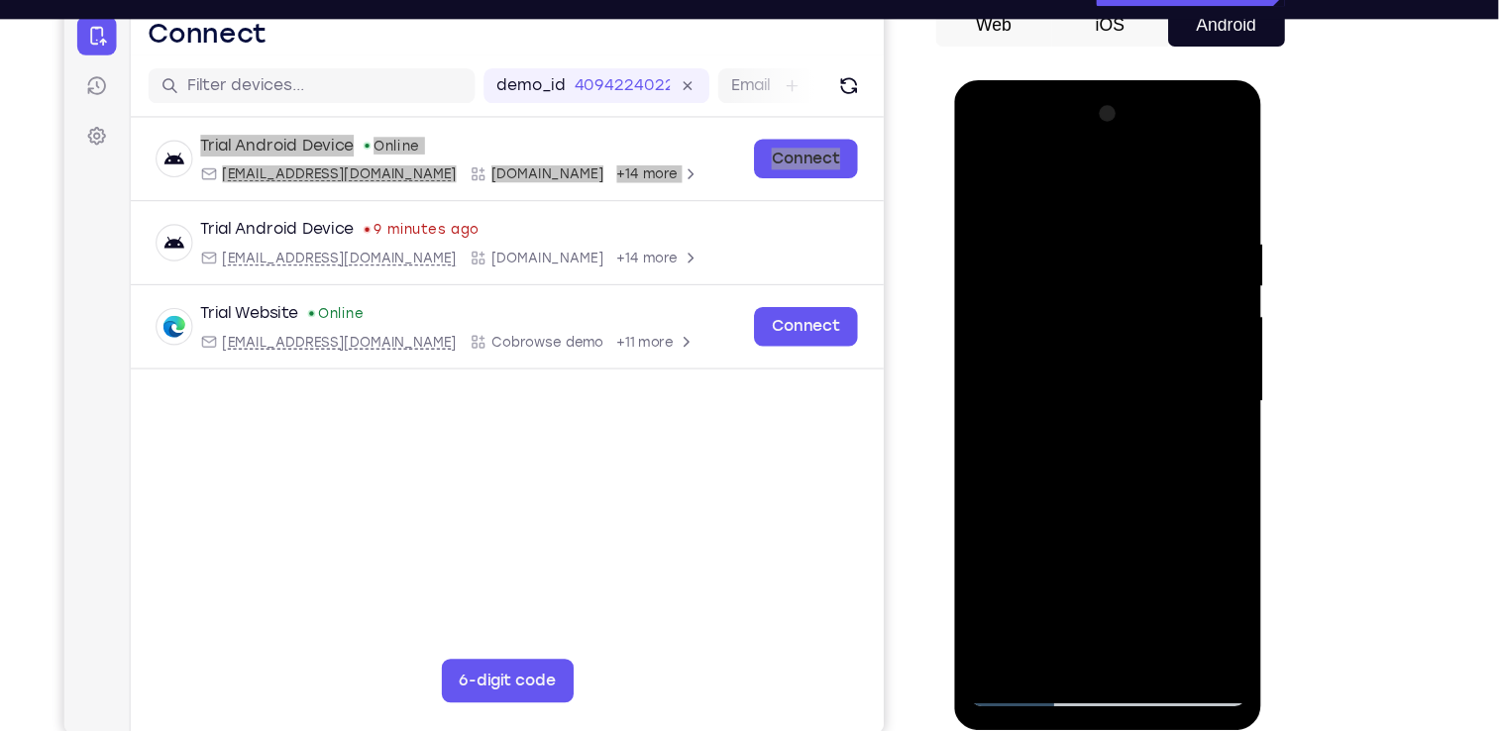
drag, startPoint x: 1068, startPoint y: 339, endPoint x: 1105, endPoint y: 493, distance: 157.9
click at [1105, 493] on div at bounding box center [1094, 371] width 250 height 555
click at [1102, 393] on div at bounding box center [1094, 371] width 250 height 555
click at [1030, 555] on div at bounding box center [1094, 371] width 250 height 555
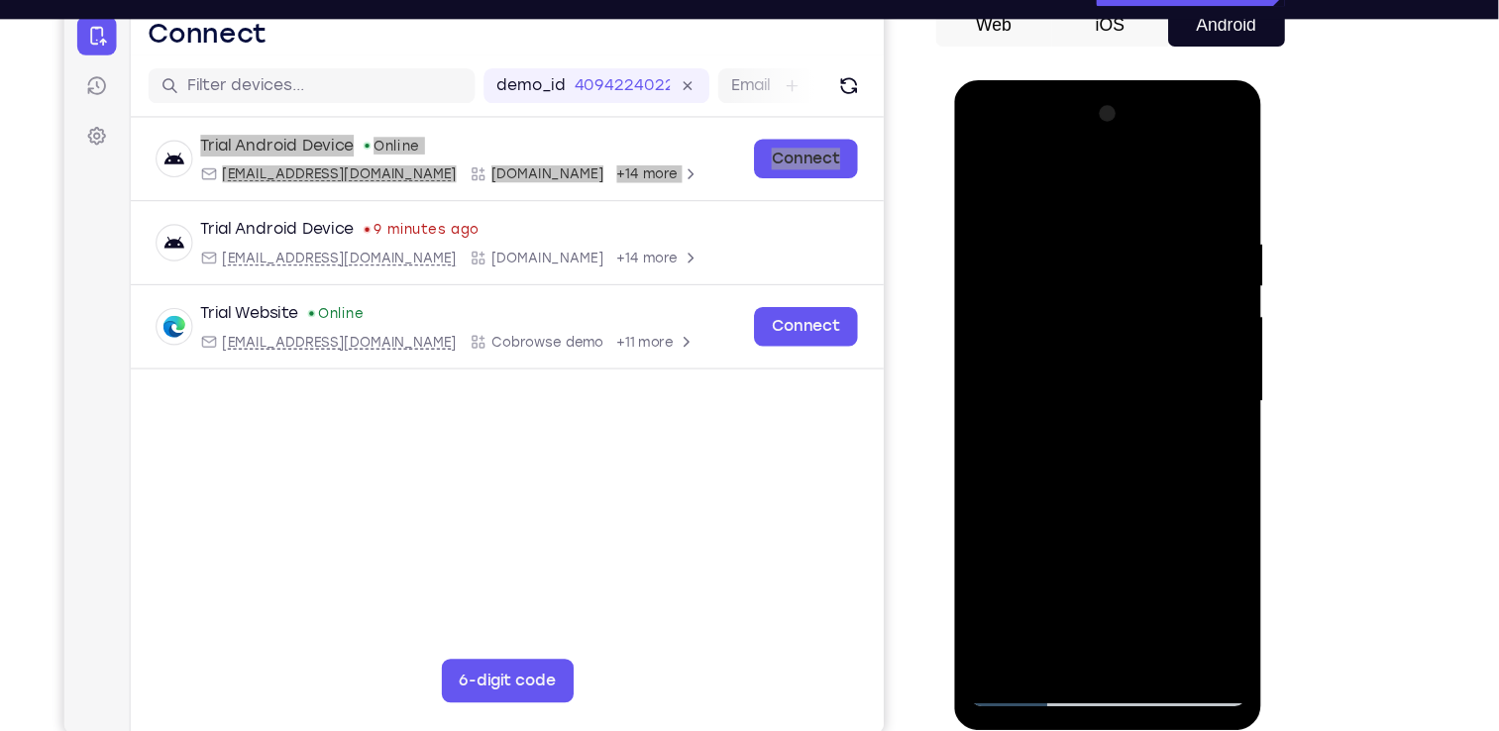
click at [1208, 182] on div at bounding box center [1094, 371] width 250 height 555
click at [1207, 114] on div at bounding box center [1094, 371] width 250 height 555
click at [1204, 115] on div at bounding box center [1094, 371] width 250 height 555
click at [1137, 596] on div at bounding box center [1094, 371] width 250 height 555
click at [1069, 316] on div at bounding box center [1094, 371] width 250 height 555
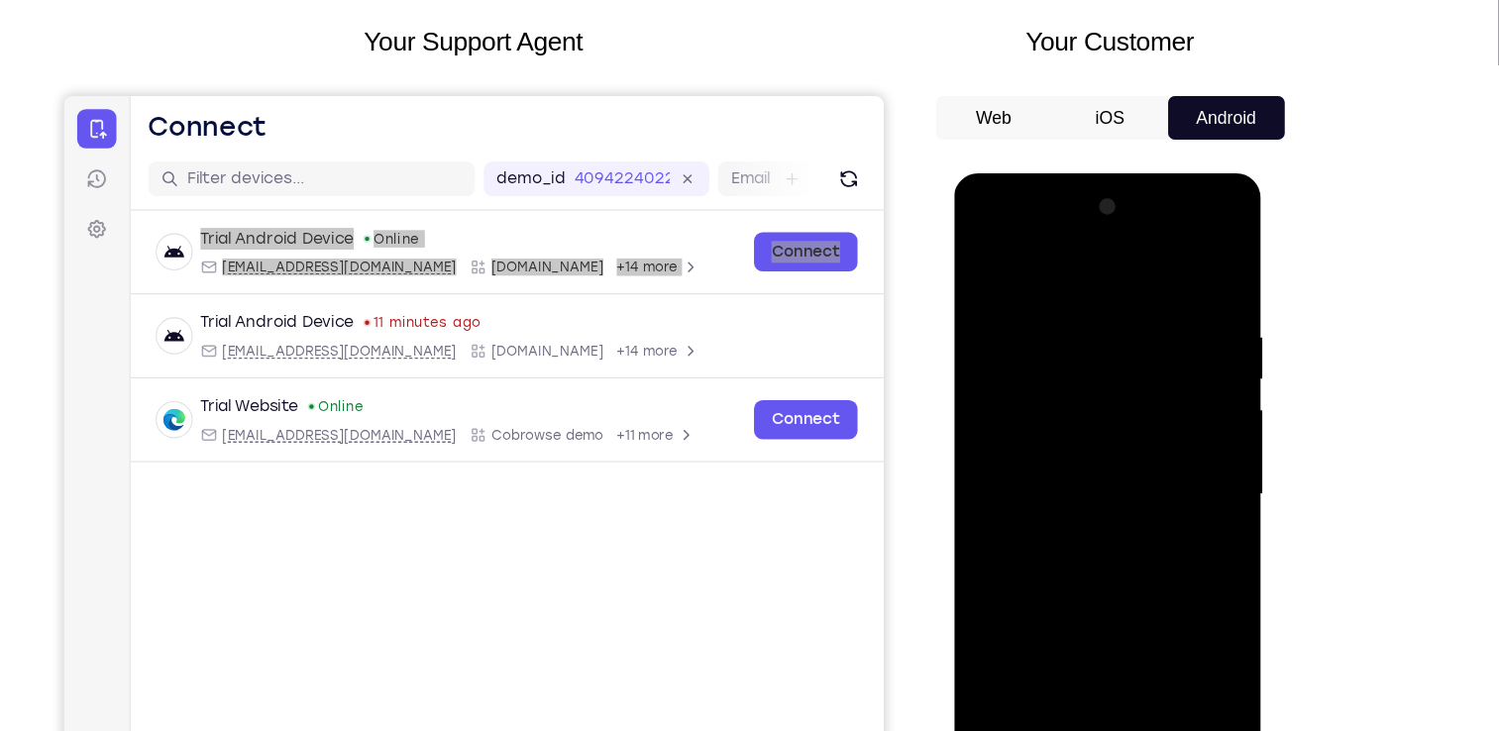
scroll to position [107, 0]
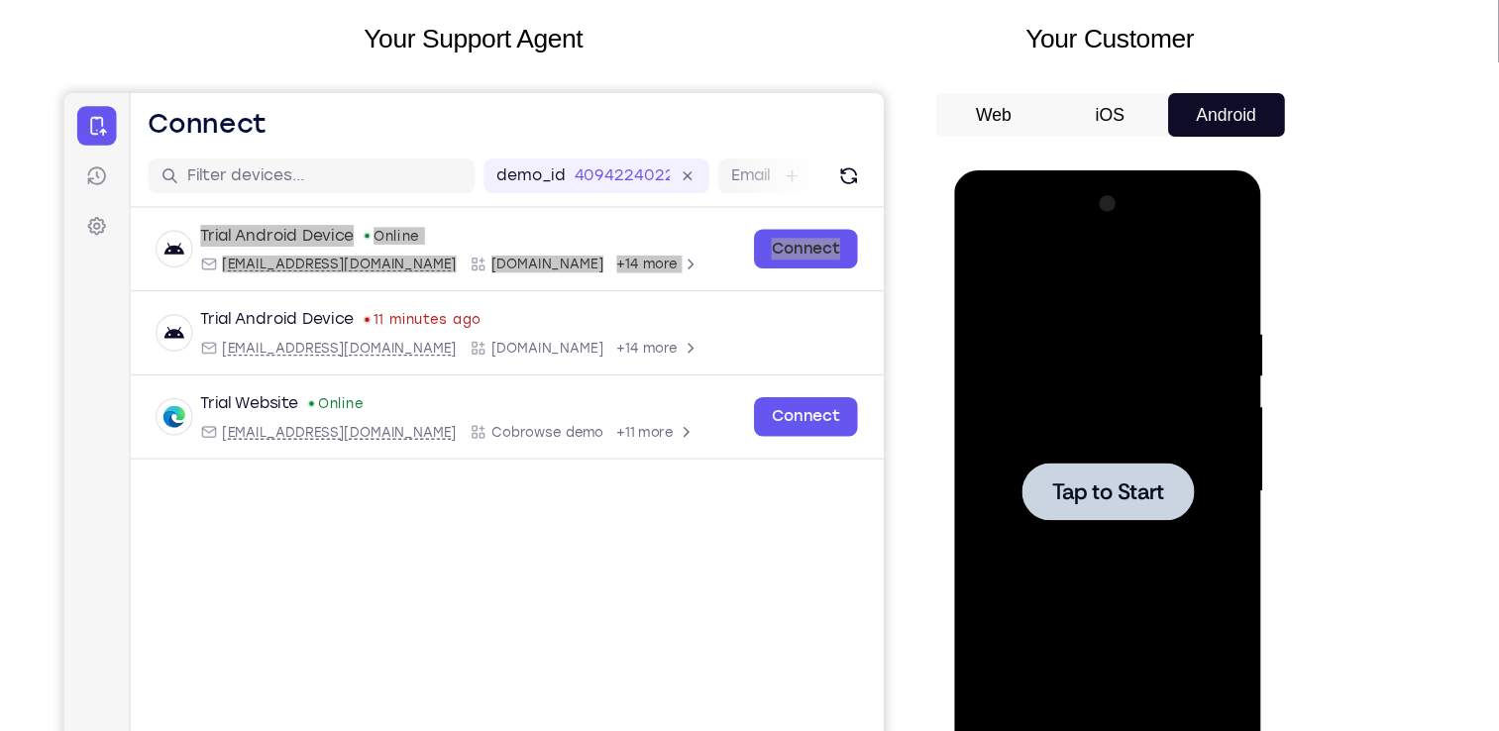
click at [1084, 452] on span "Tap to Start" at bounding box center [1094, 462] width 101 height 20
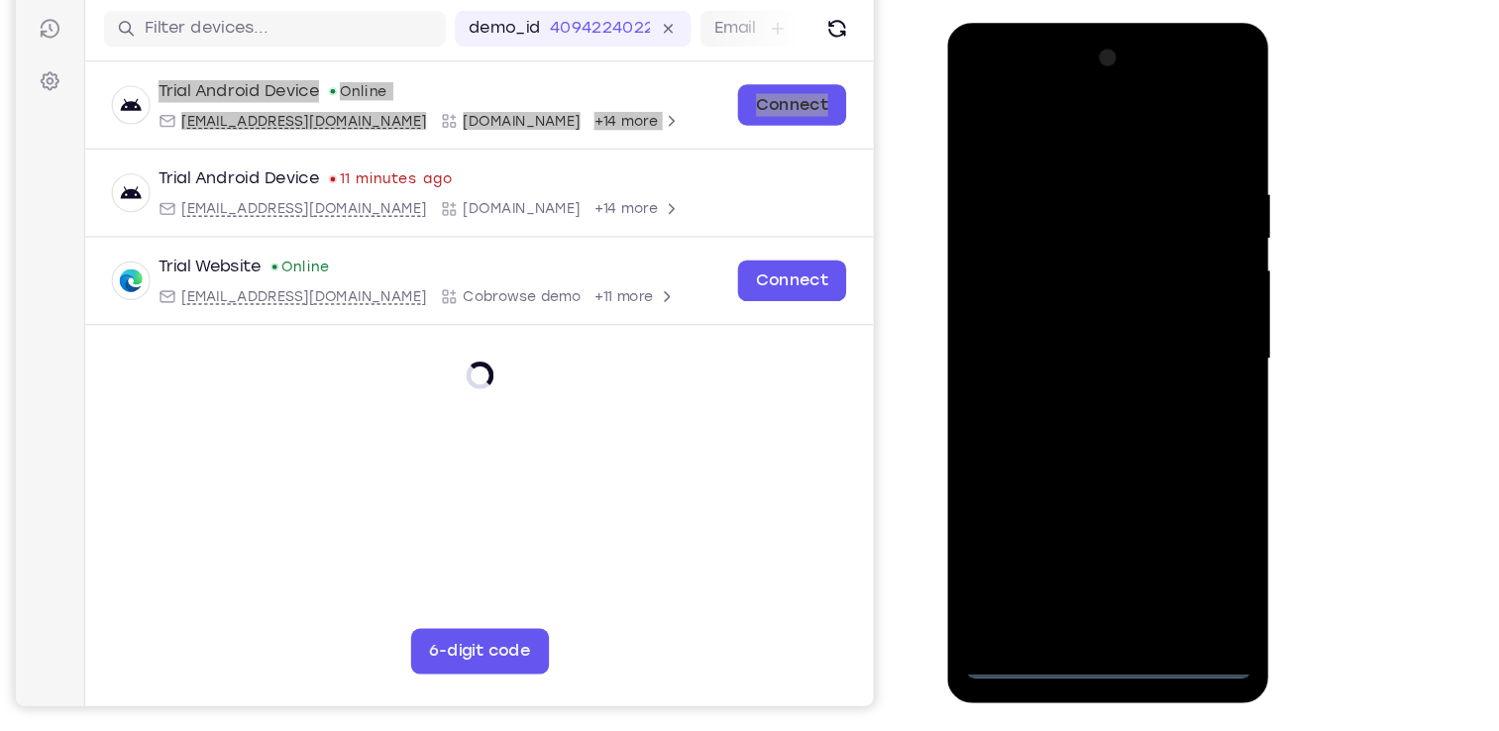
scroll to position [243, 0]
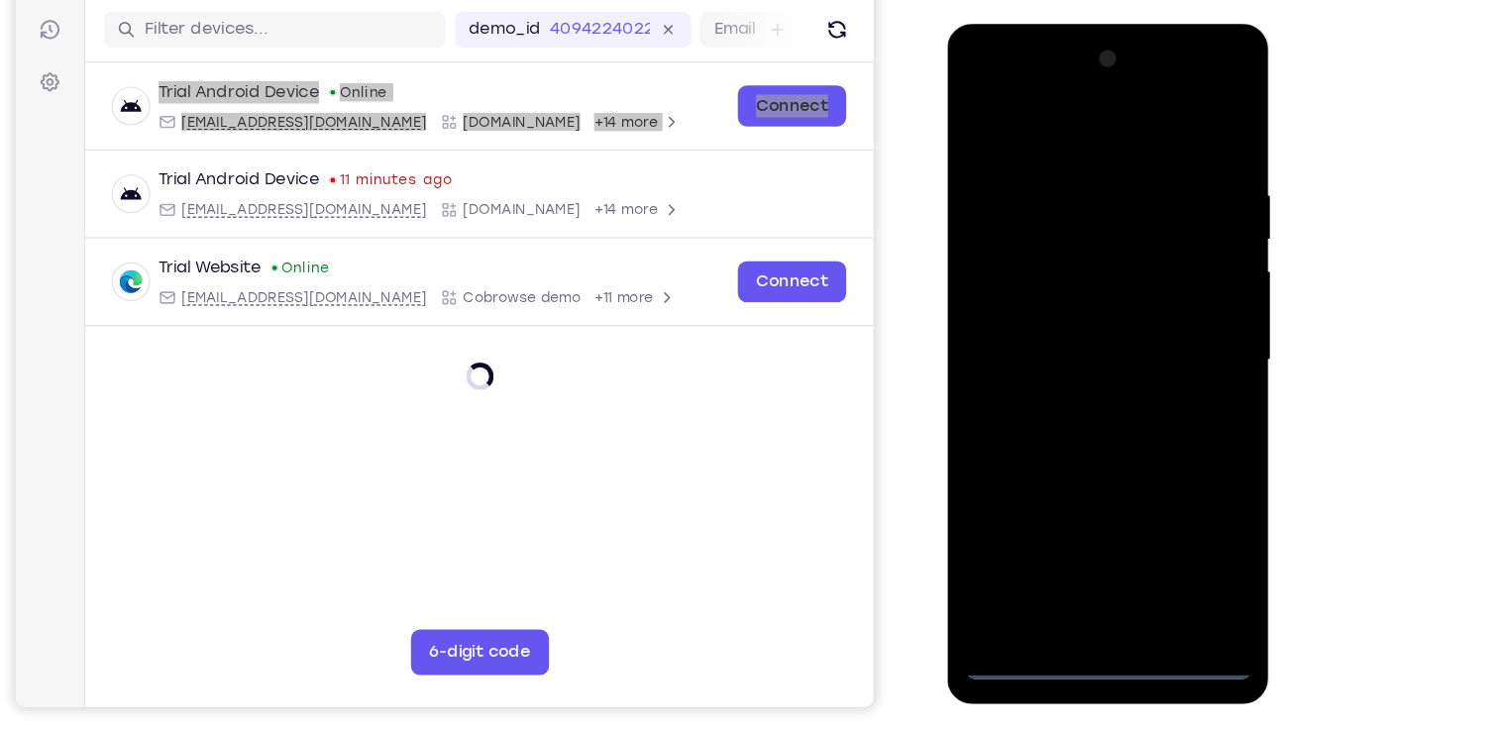
click at [1085, 584] on div at bounding box center [1087, 316] width 250 height 555
click at [1085, 581] on div at bounding box center [1087, 316] width 250 height 555
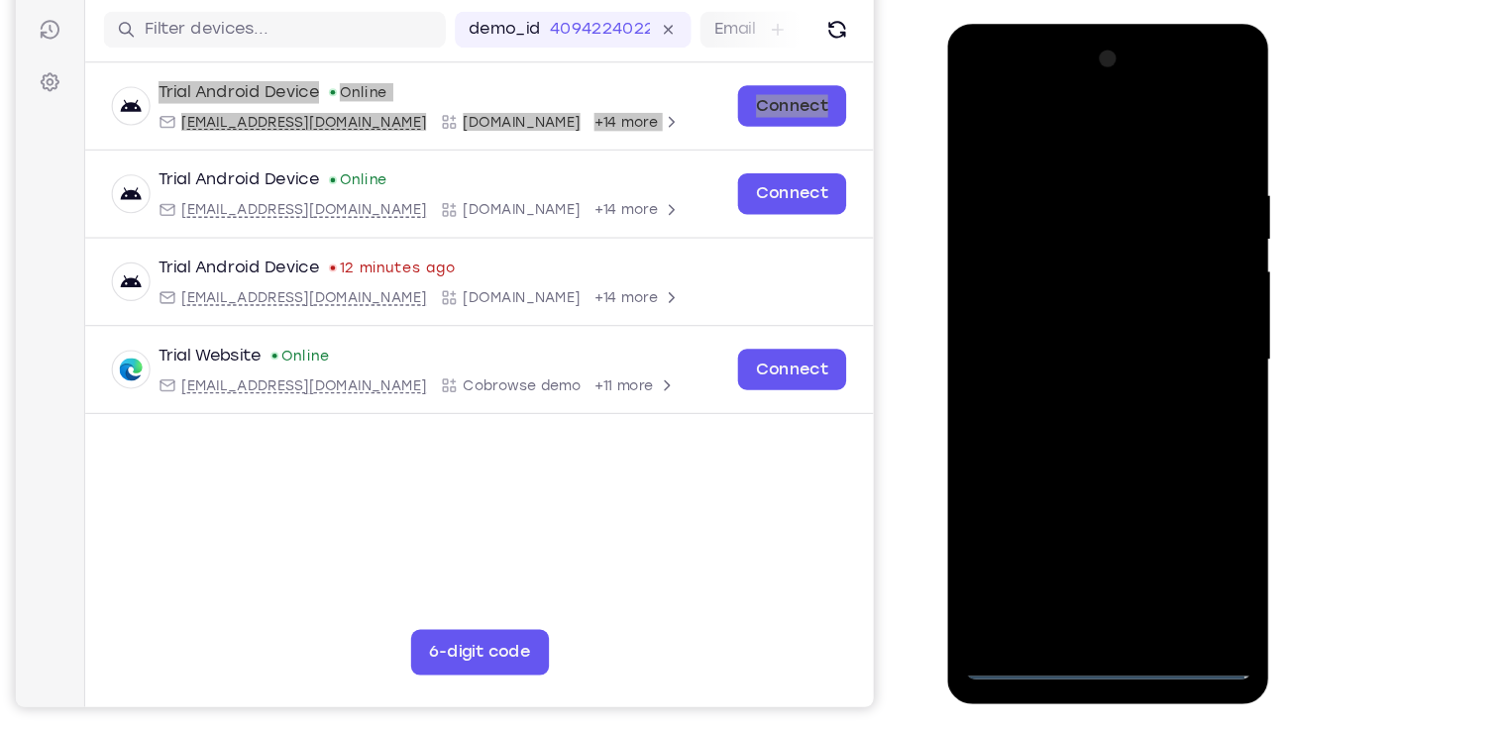
click at [1181, 507] on div at bounding box center [1087, 316] width 250 height 555
click at [1304, 561] on div "Your Support Agent Your Customer Web iOS Android Next Steps We’d be happy to gi…" at bounding box center [750, 474] width 1269 height 1307
click at [1177, 499] on div at bounding box center [1087, 316] width 250 height 555
click at [1049, 137] on div at bounding box center [1087, 316] width 250 height 555
click at [1165, 303] on div at bounding box center [1087, 316] width 250 height 555
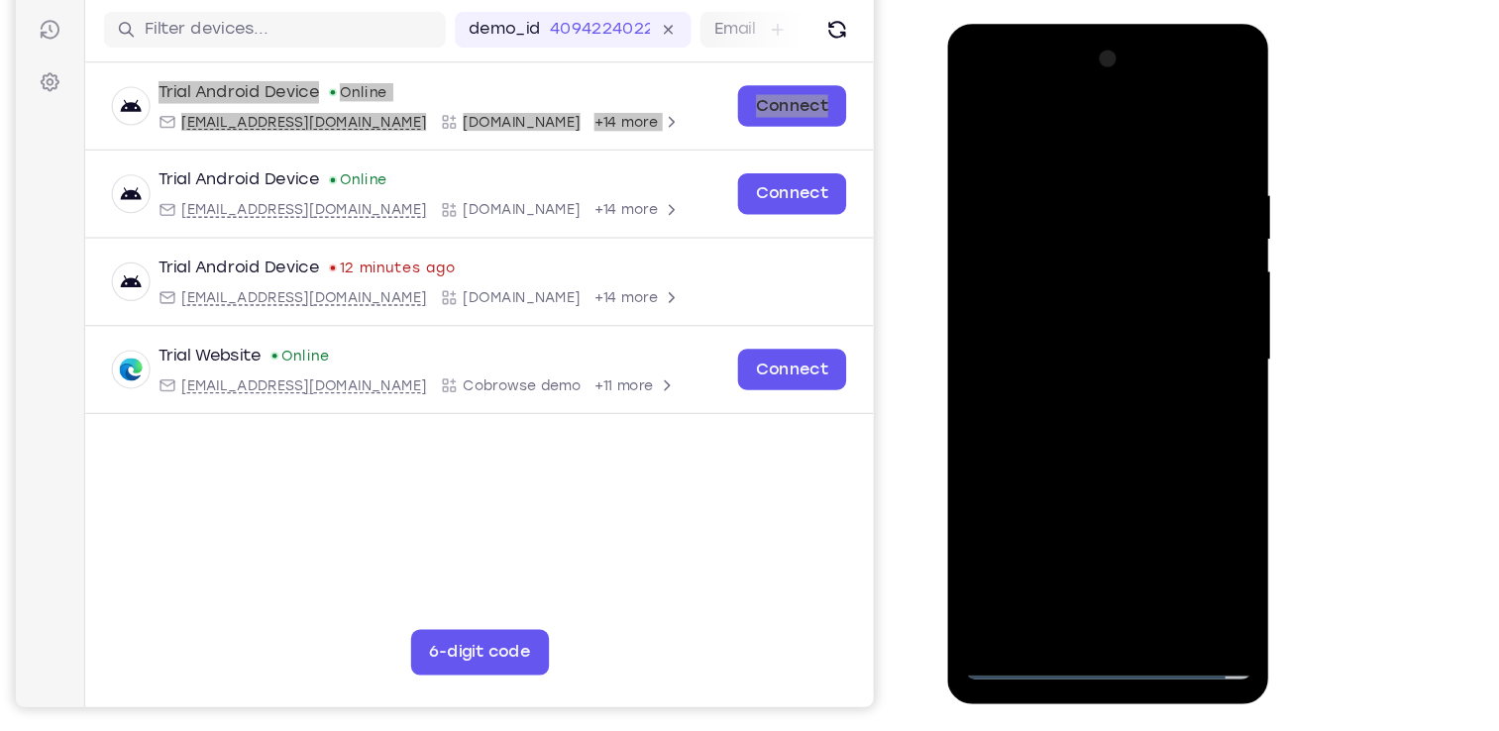
click at [1054, 355] on div at bounding box center [1087, 316] width 250 height 555
click at [1068, 308] on div at bounding box center [1087, 316] width 250 height 555
click at [1104, 353] on div at bounding box center [1087, 316] width 250 height 555
click at [1055, 219] on div at bounding box center [1087, 316] width 250 height 555
click at [1058, 285] on div at bounding box center [1087, 316] width 250 height 555
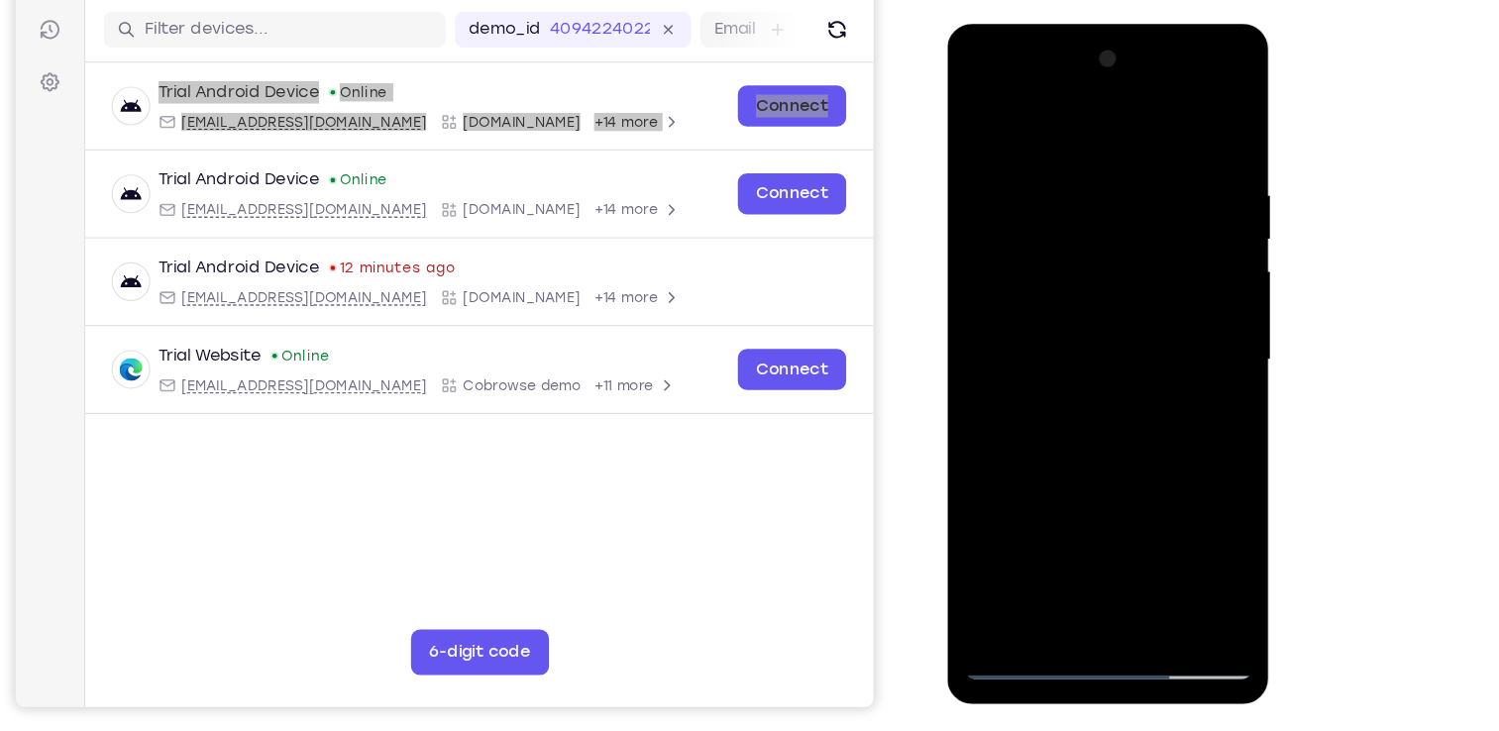
click at [1052, 371] on div at bounding box center [1087, 316] width 250 height 555
click at [1016, 219] on div at bounding box center [1087, 316] width 250 height 555
click at [1097, 378] on div at bounding box center [1087, 316] width 250 height 555
click at [1130, 551] on div at bounding box center [1087, 316] width 250 height 555
click at [1085, 424] on div at bounding box center [1087, 316] width 250 height 555
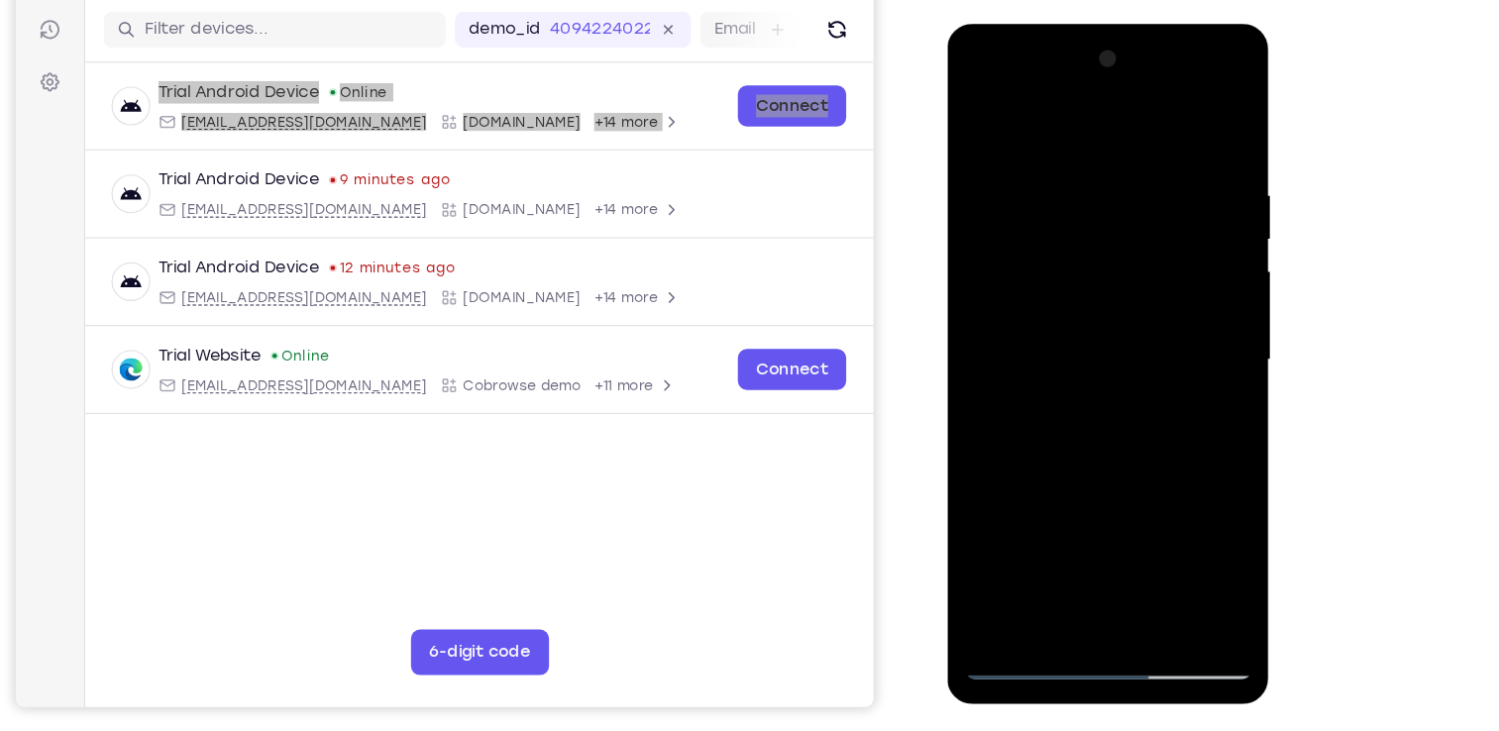
click at [1116, 276] on div at bounding box center [1087, 316] width 250 height 555
click at [1170, 366] on div at bounding box center [1087, 316] width 250 height 555
click at [1176, 369] on div at bounding box center [1087, 316] width 250 height 555
click at [1155, 470] on div at bounding box center [1087, 316] width 250 height 555
